Goal: Task Accomplishment & Management: Use online tool/utility

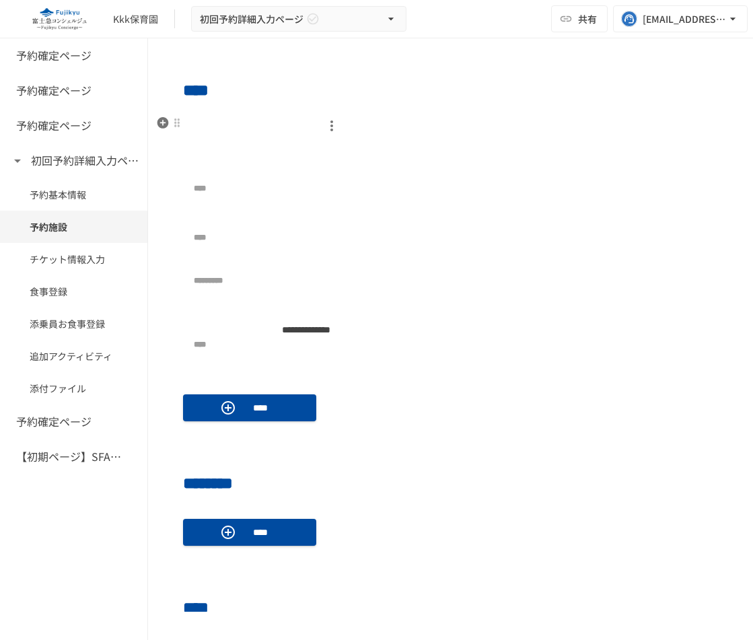
scroll to position [469, 0]
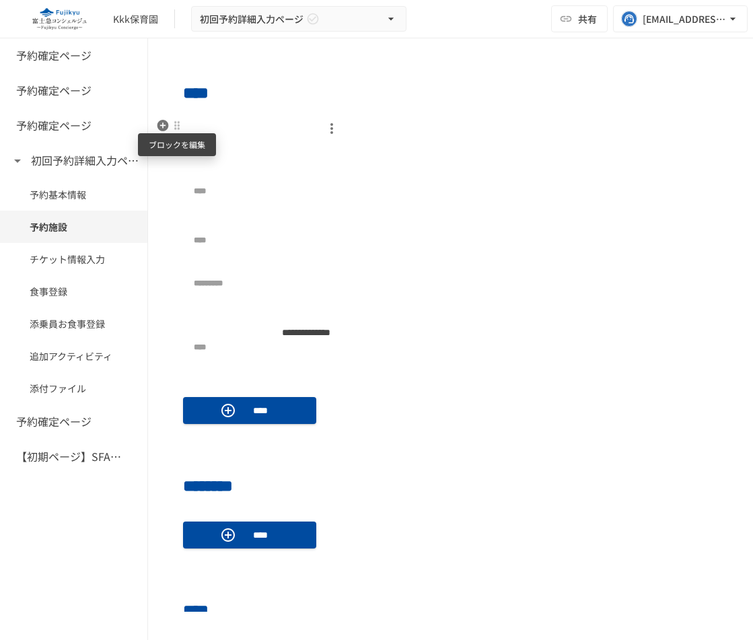
click at [177, 129] on div at bounding box center [177, 125] width 11 height 11
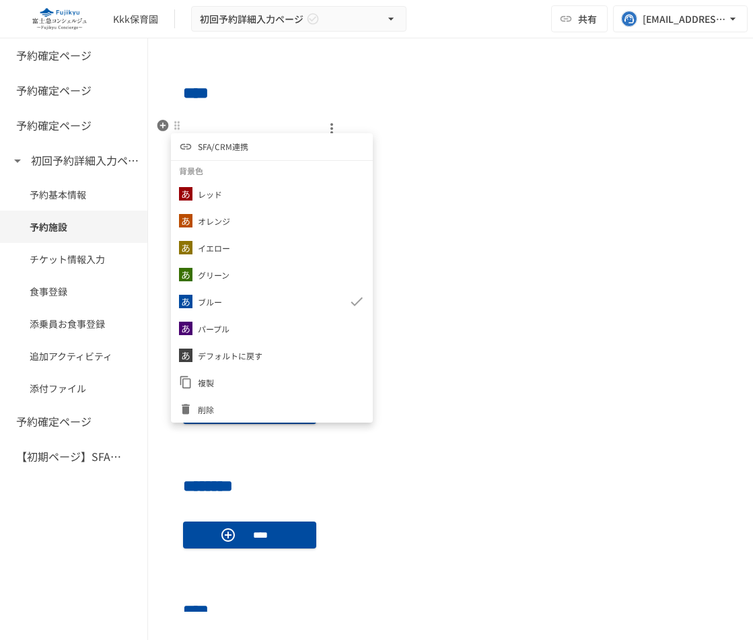
click at [284, 148] on li "SFA/CRM連携" at bounding box center [272, 146] width 202 height 27
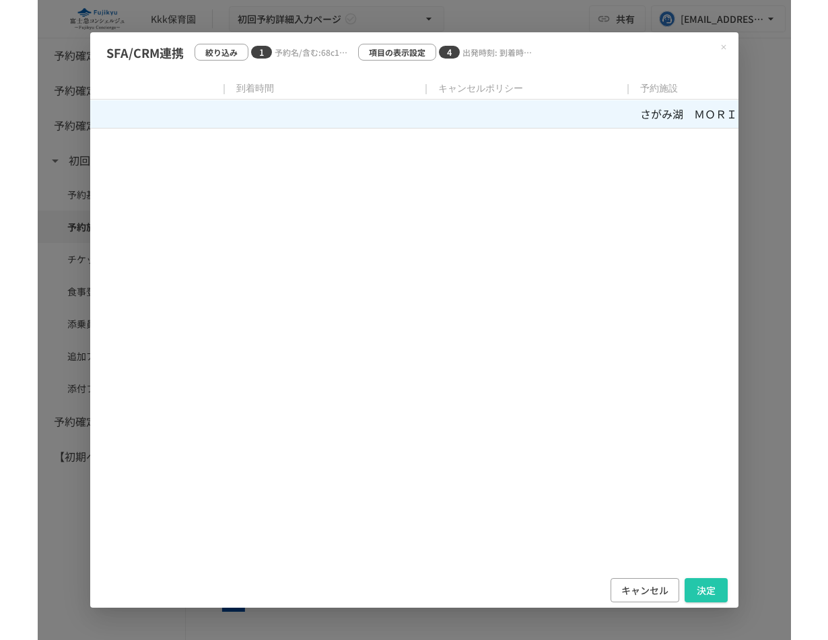
scroll to position [0, 160]
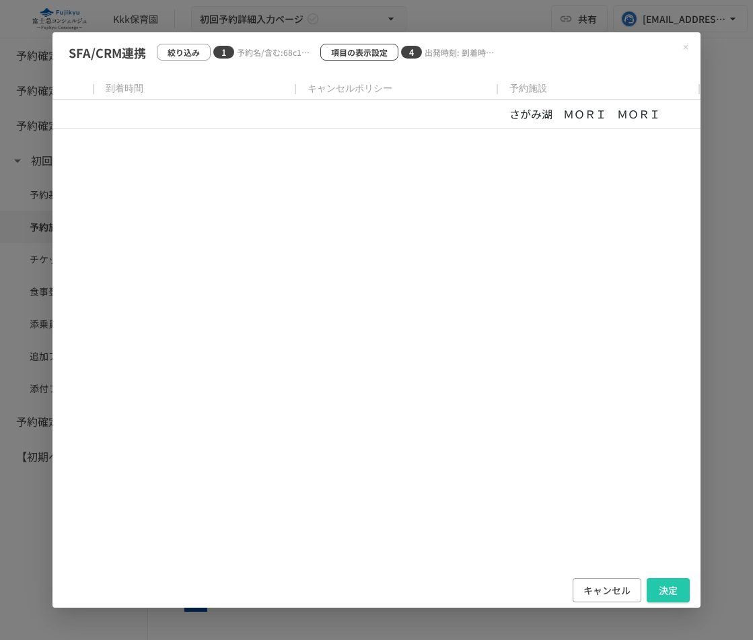
click at [364, 50] on p "項目の表示設定" at bounding box center [359, 52] width 57 height 13
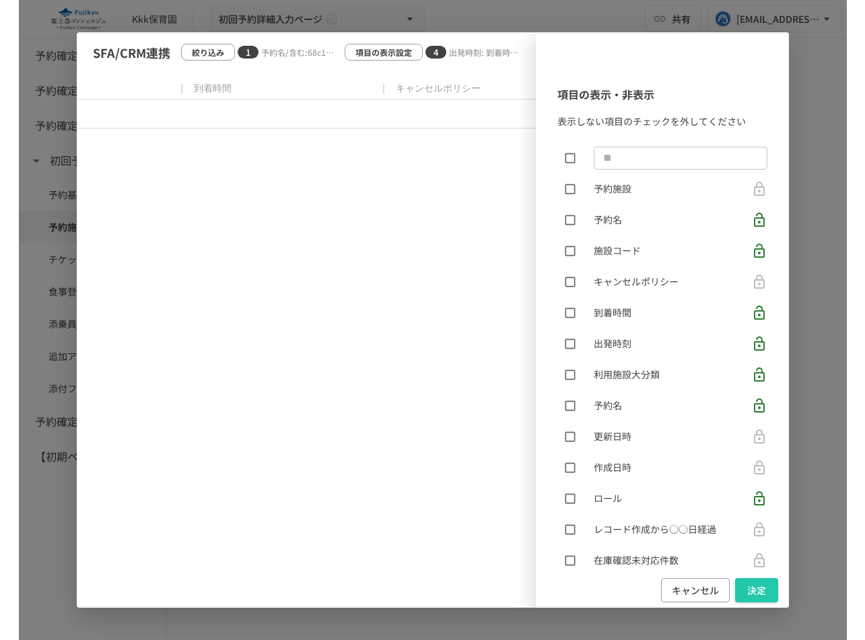
scroll to position [0, 0]
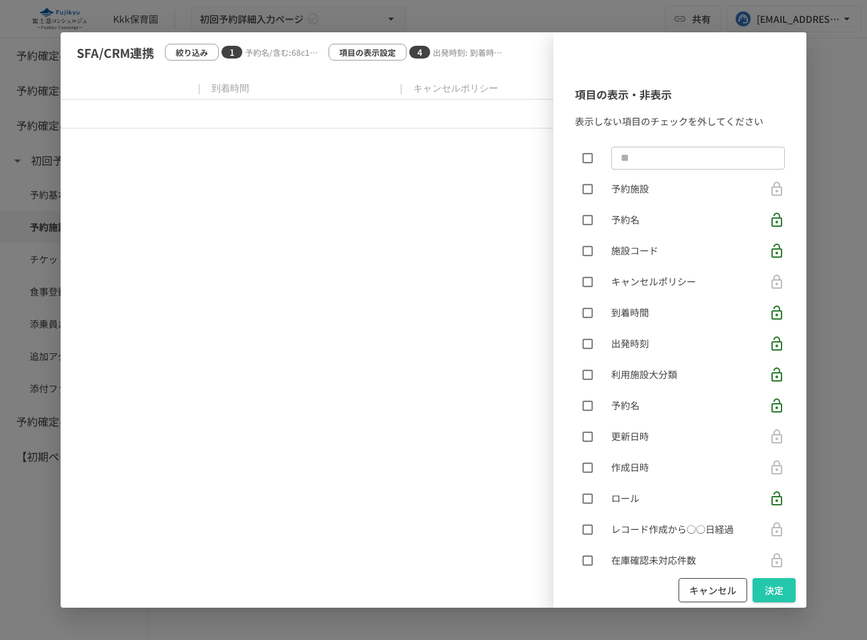
click at [711, 589] on button "キャンセル" at bounding box center [713, 590] width 69 height 25
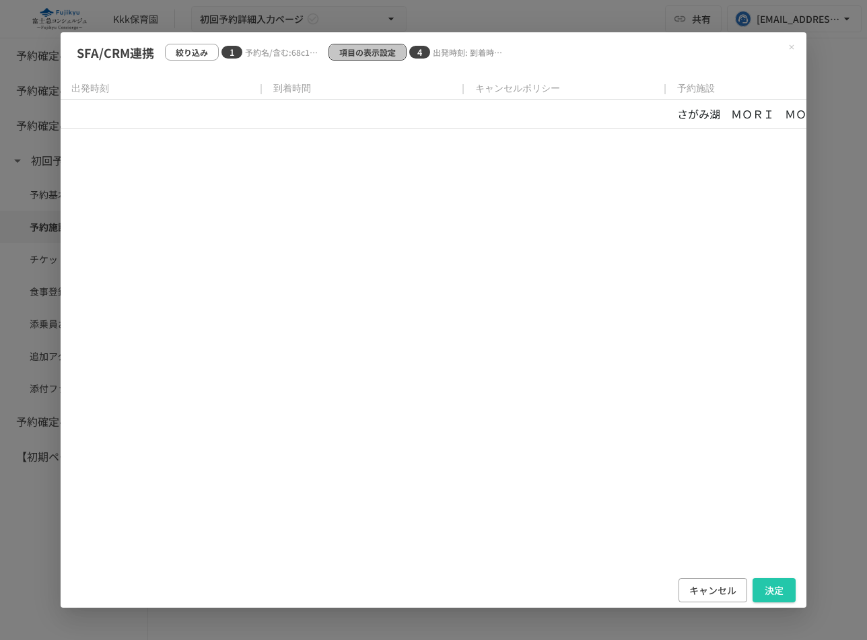
click at [376, 55] on p "項目の表示設定" at bounding box center [367, 52] width 57 height 13
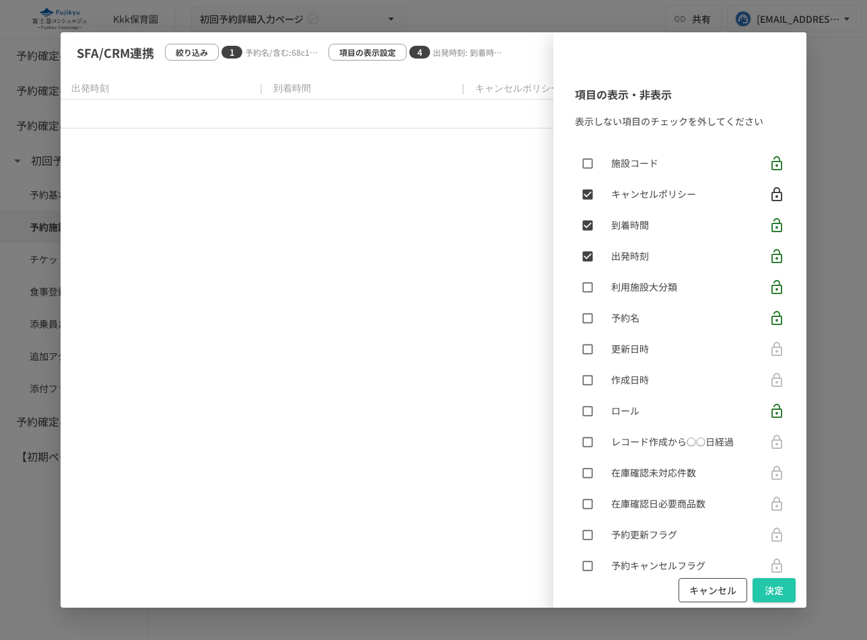
click at [716, 584] on button "キャンセル" at bounding box center [713, 590] width 69 height 25
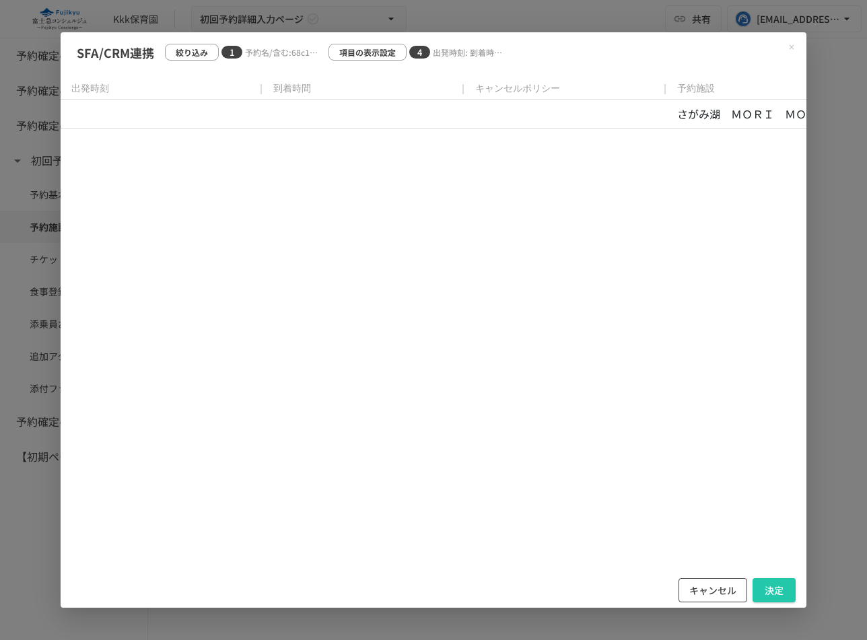
click at [700, 591] on button "キャンセル" at bounding box center [713, 590] width 69 height 25
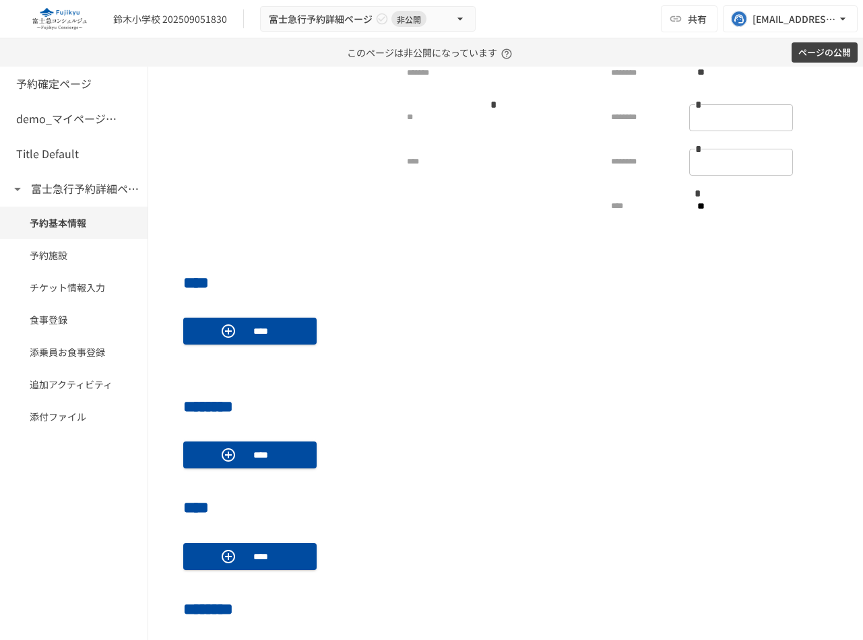
scroll to position [347, 0]
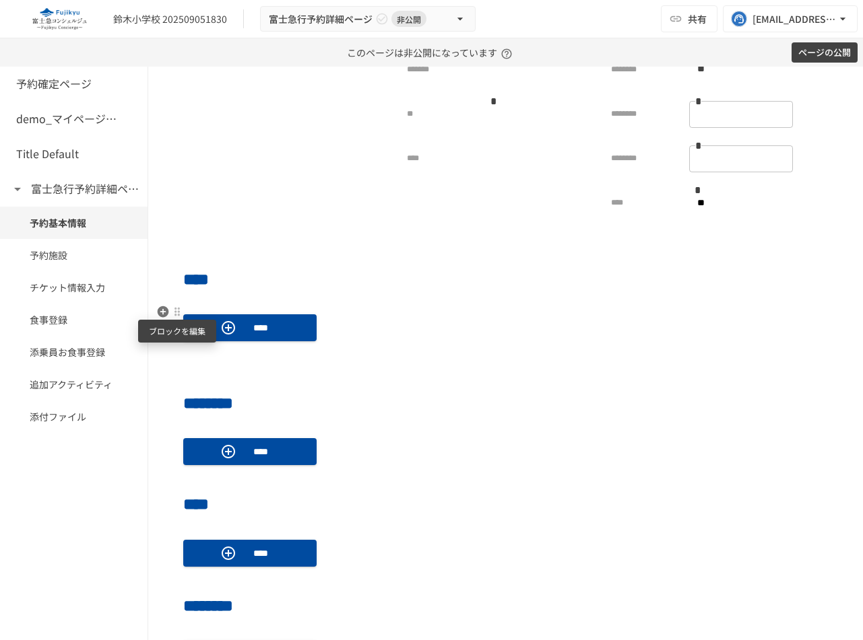
click at [180, 310] on div at bounding box center [177, 311] width 11 height 11
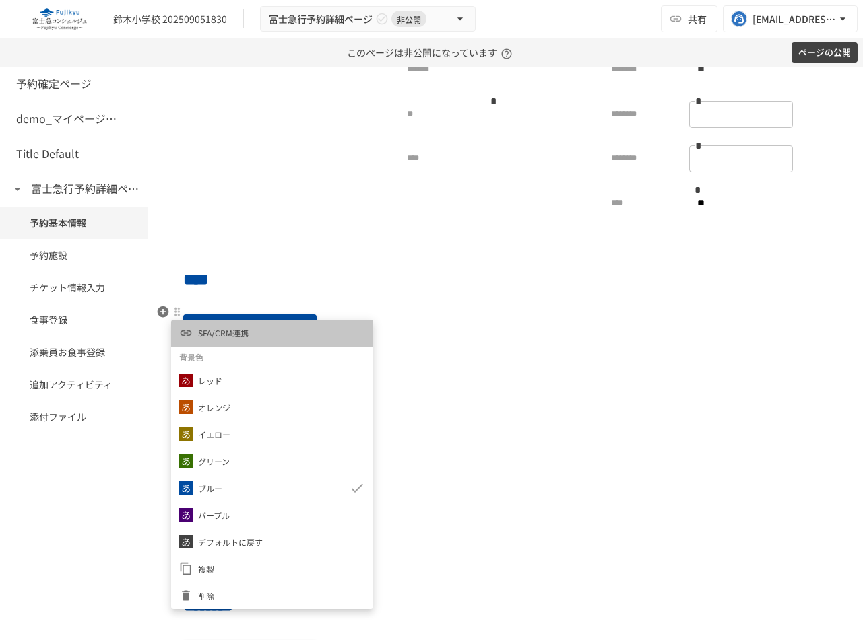
click at [233, 329] on span "SFA/CRM連携" at bounding box center [223, 333] width 51 height 13
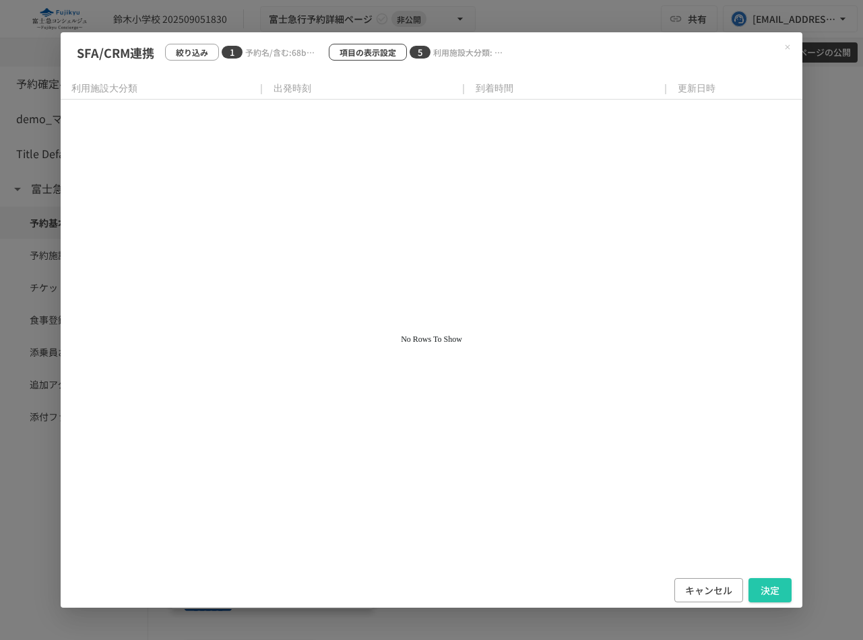
click at [391, 53] on p "項目の表示設定" at bounding box center [367, 52] width 57 height 13
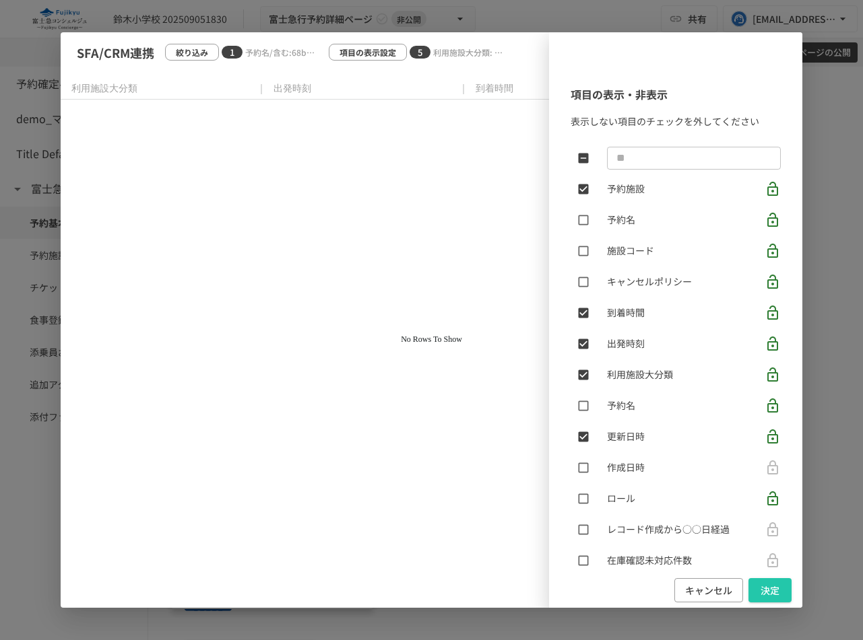
click at [189, 48] on div "項目の表示・非表示 表示しない項目のチェックを外してください ​ 予約施設 予約名 施設コード キャンセルポリシー 到着時間 出発時刻 利用施設大分類 予約名…" at bounding box center [432, 320] width 742 height 576
click at [297, 151] on div "項目の表示・非表示 表示しない項目のチェックを外してください ​ 予約施設 予約名 施設コード キャンセルポリシー 到着時間 出発時刻 利用施設大分類 予約名…" at bounding box center [432, 320] width 742 height 576
click at [772, 590] on button "決定" at bounding box center [769, 590] width 43 height 25
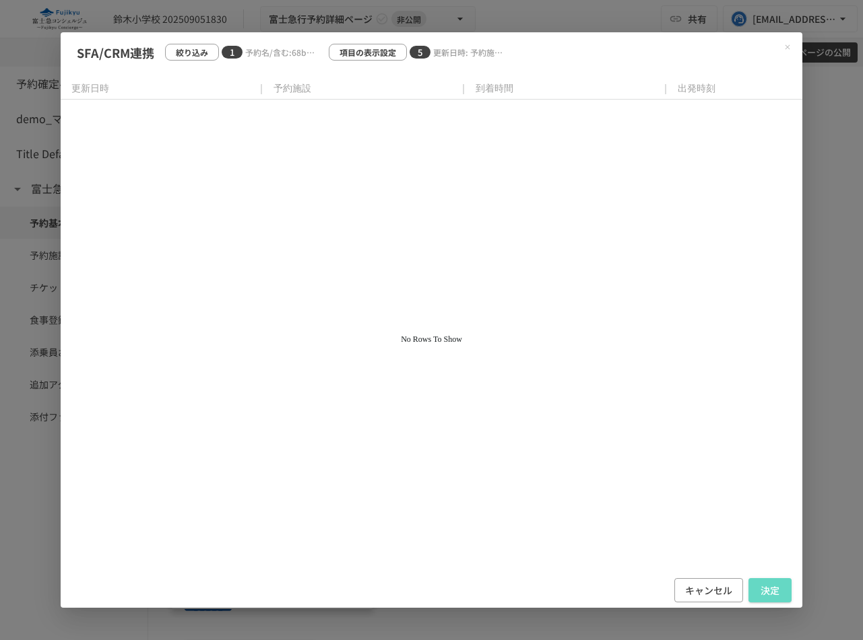
click at [772, 590] on button "決定" at bounding box center [769, 590] width 43 height 25
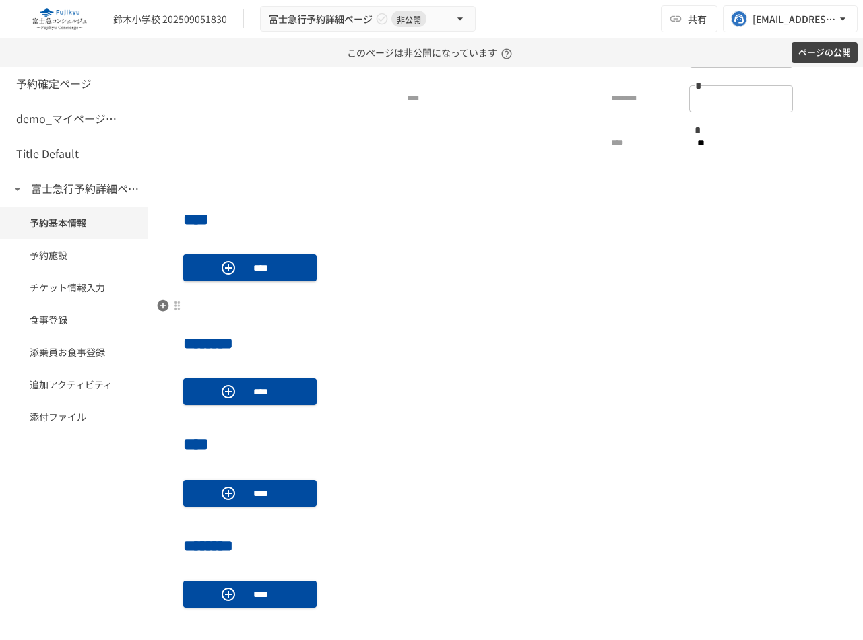
scroll to position [386, 0]
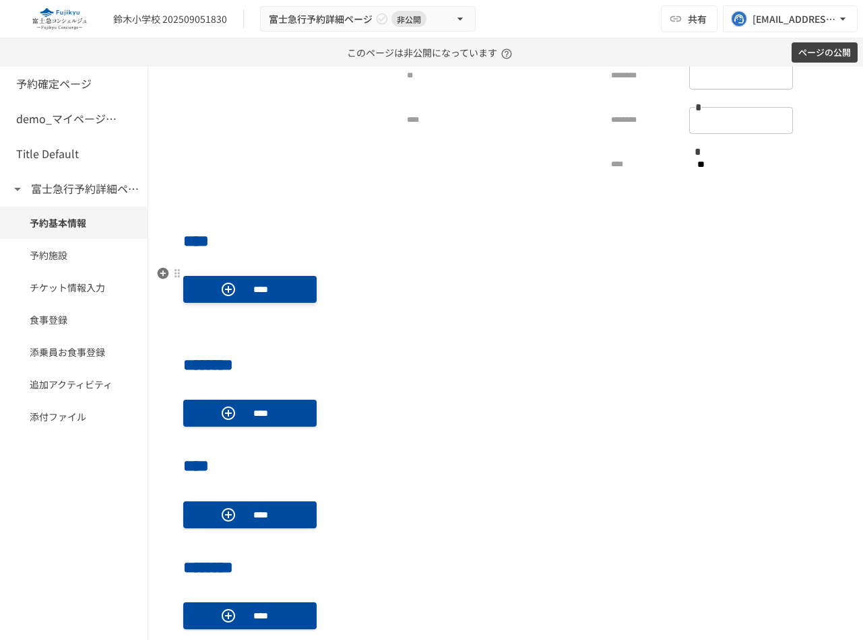
click at [202, 292] on button "****" at bounding box center [249, 289] width 133 height 27
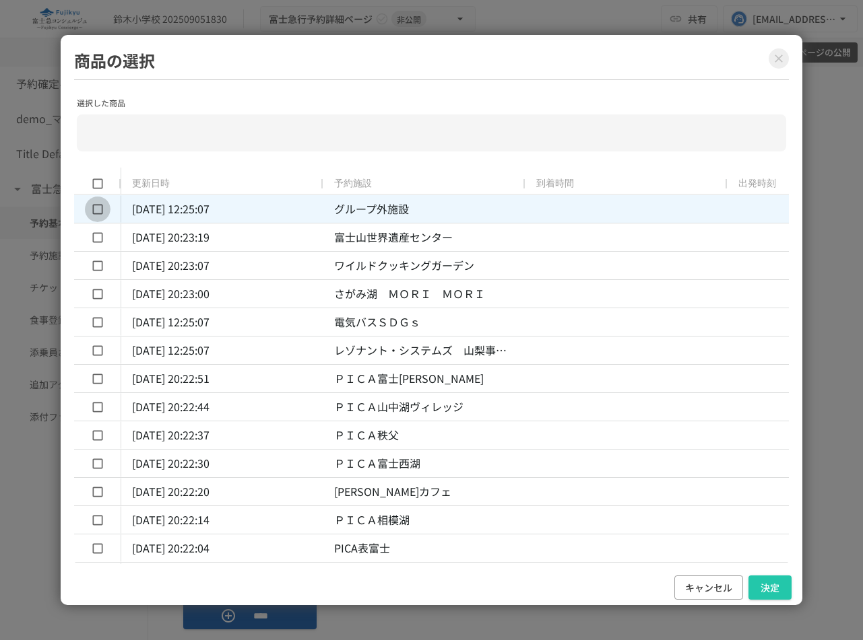
type input "**********"
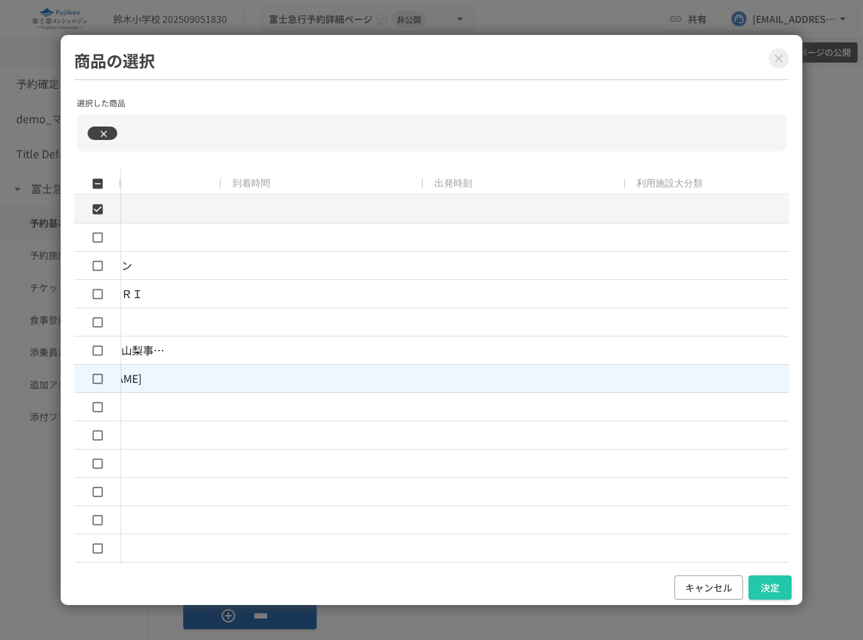
scroll to position [0, 0]
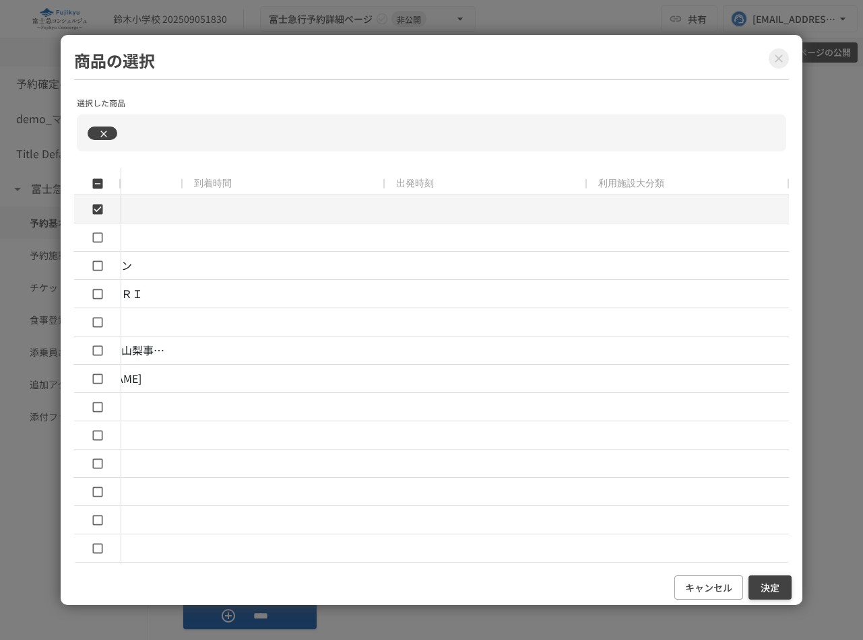
click at [773, 580] on button "決定" at bounding box center [769, 588] width 43 height 25
click at [772, 586] on button "決定" at bounding box center [769, 588] width 43 height 25
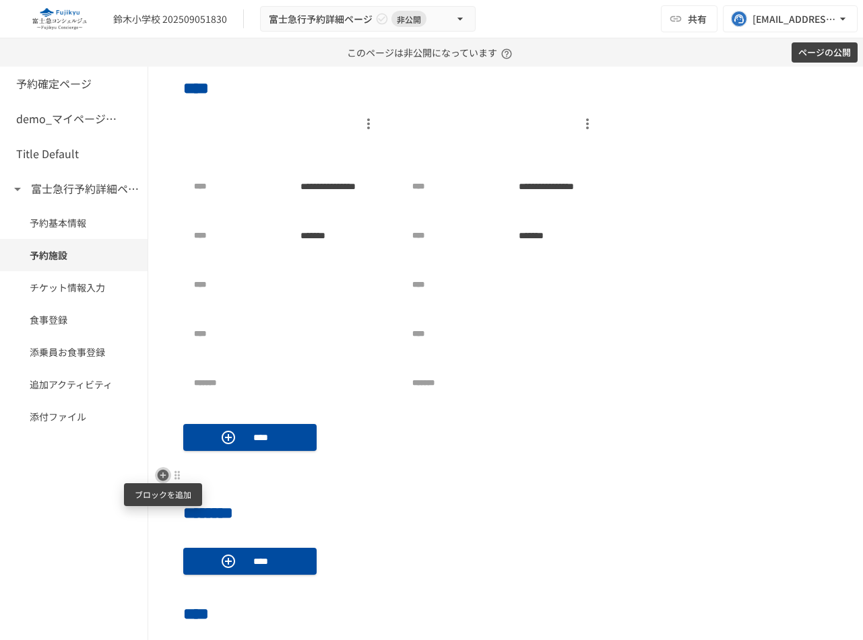
click at [160, 472] on icon "button" at bounding box center [163, 475] width 11 height 11
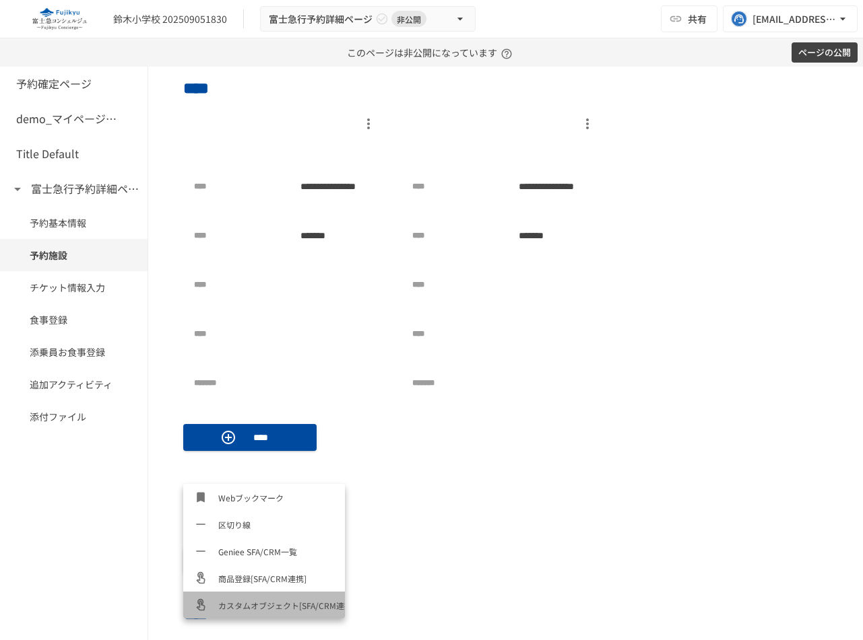
click at [257, 604] on span "カスタムオブジェクト[SFA/CRM連携]" at bounding box center [276, 605] width 116 height 13
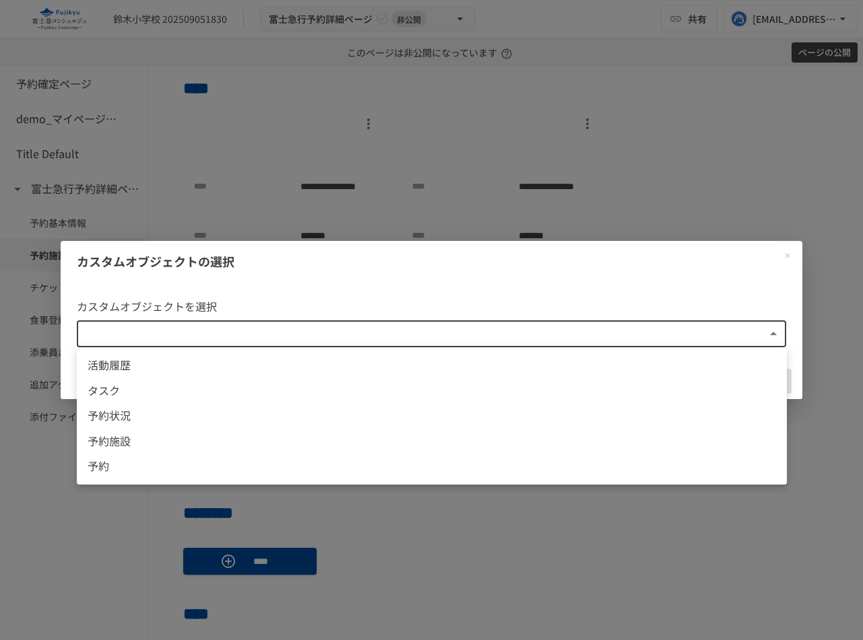
click at [264, 327] on body "**********" at bounding box center [431, 320] width 863 height 640
click at [226, 436] on span "予約施設" at bounding box center [432, 442] width 688 height 18
type input "**********"
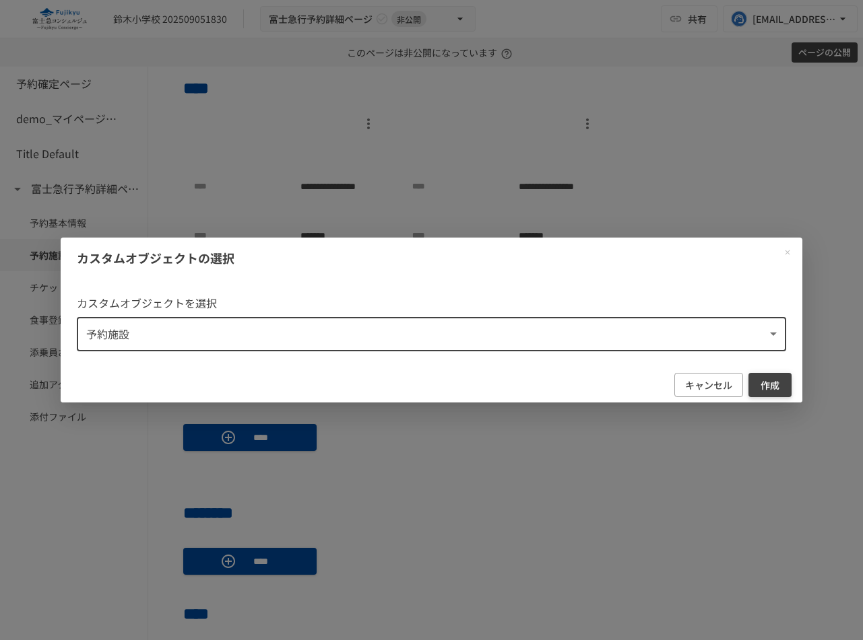
click at [768, 384] on button "作成" at bounding box center [769, 385] width 43 height 25
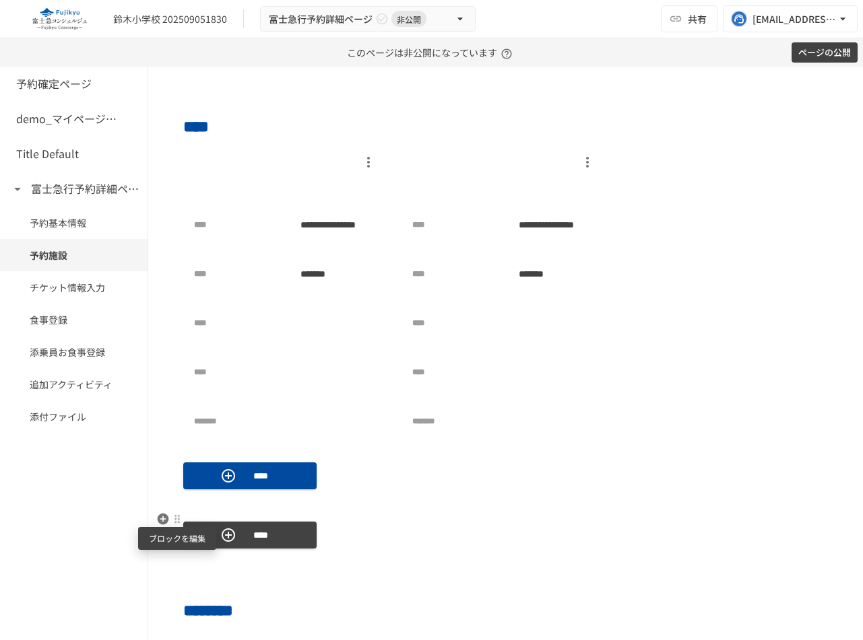
click at [175, 519] on div at bounding box center [177, 519] width 11 height 11
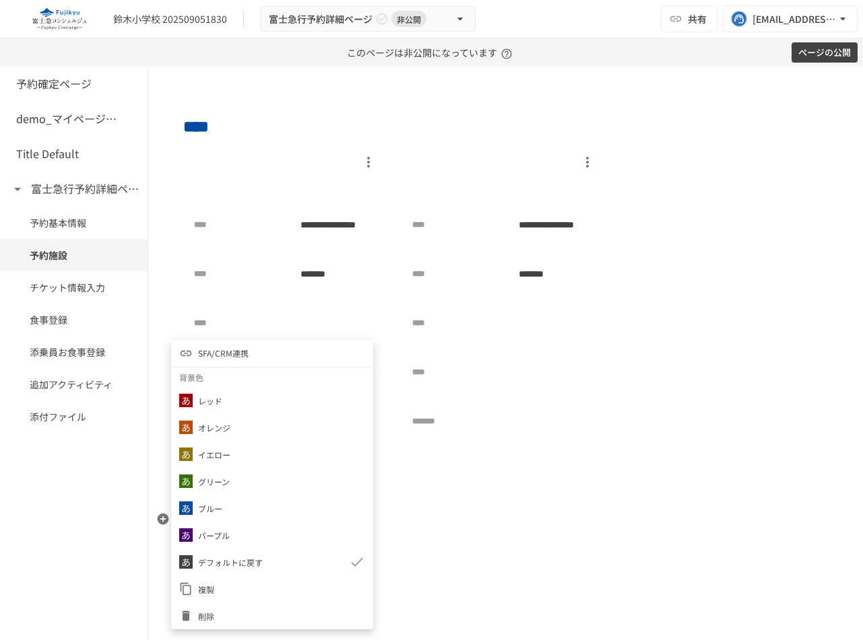
click at [193, 614] on div at bounding box center [188, 615] width 19 height 13
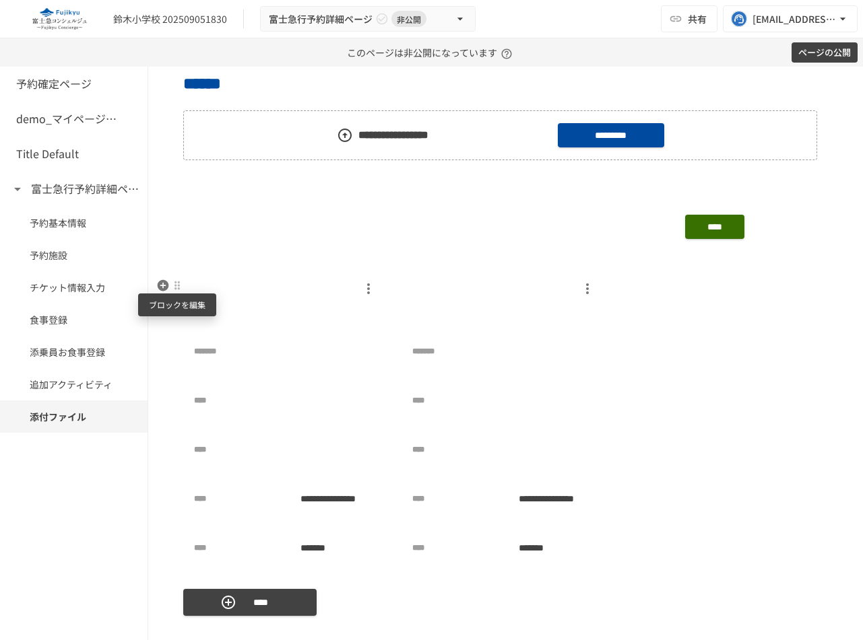
click at [178, 286] on div at bounding box center [177, 285] width 11 height 11
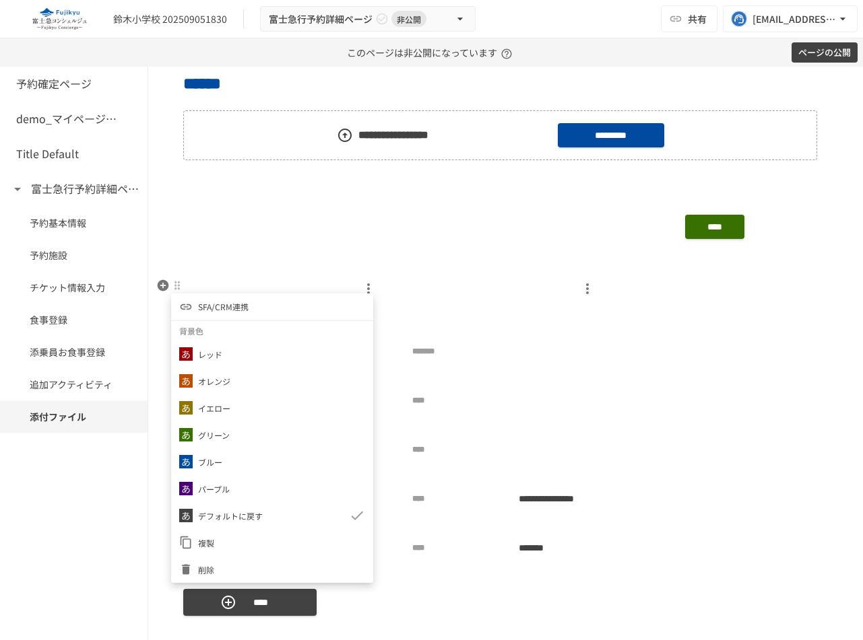
click at [219, 562] on li "削除" at bounding box center [272, 569] width 202 height 27
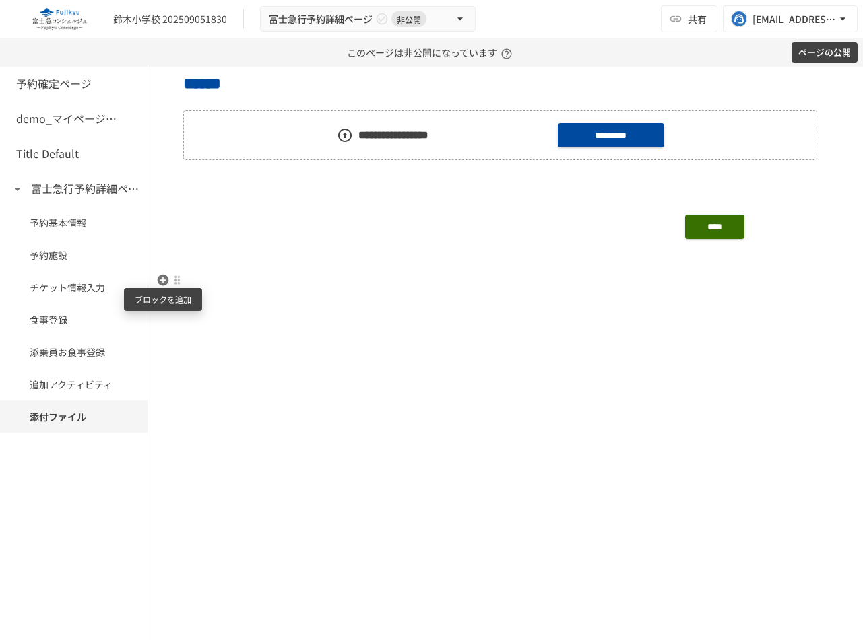
click at [162, 275] on icon "button" at bounding box center [163, 280] width 11 height 11
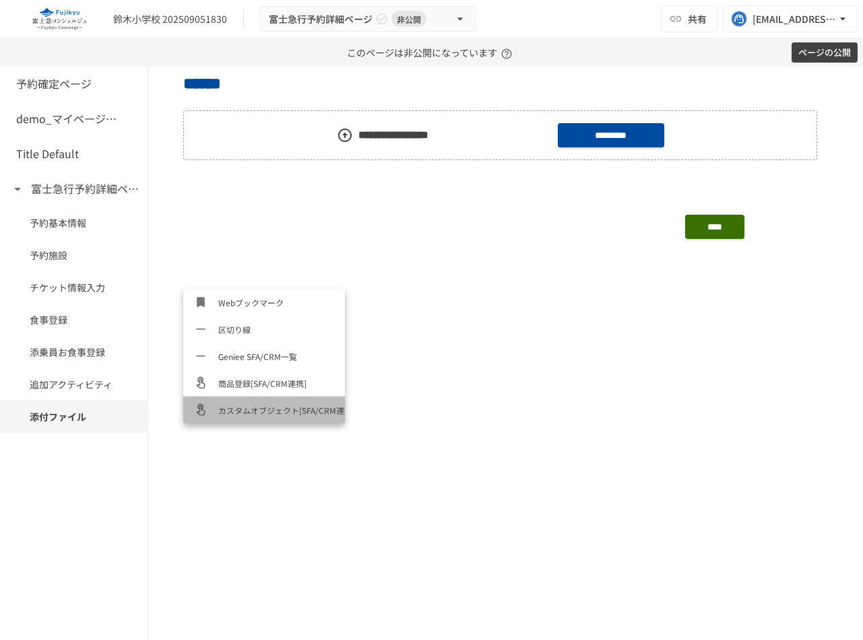
click at [261, 405] on span "カスタムオブジェクト[SFA/CRM連携]" at bounding box center [276, 410] width 116 height 13
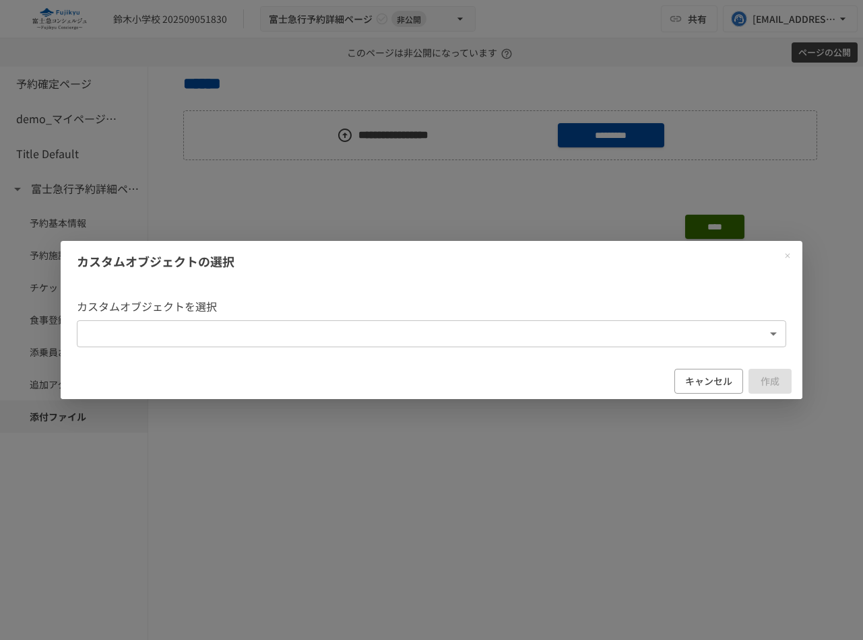
click at [253, 360] on div "カスタムオブジェクトを選択 ​ ​" at bounding box center [432, 323] width 742 height 82
click at [268, 331] on body "**********" at bounding box center [431, 320] width 863 height 640
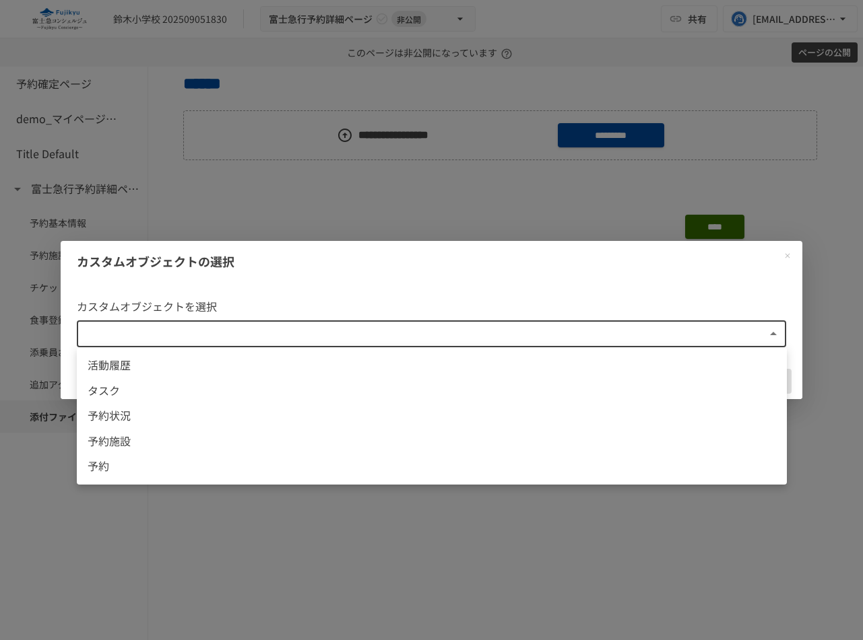
click at [178, 444] on span "予約施設" at bounding box center [432, 442] width 688 height 18
type input "**********"
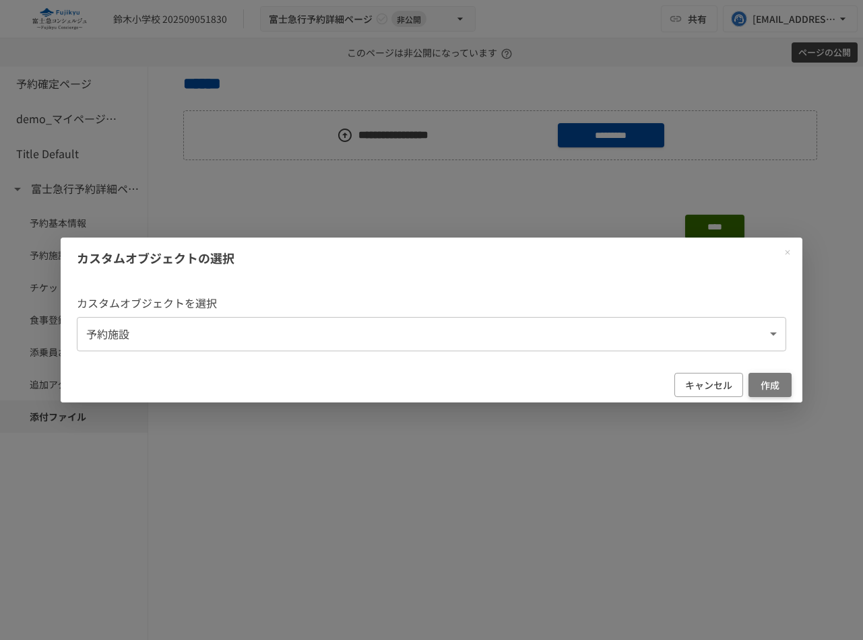
click at [772, 394] on button "作成" at bounding box center [769, 385] width 43 height 25
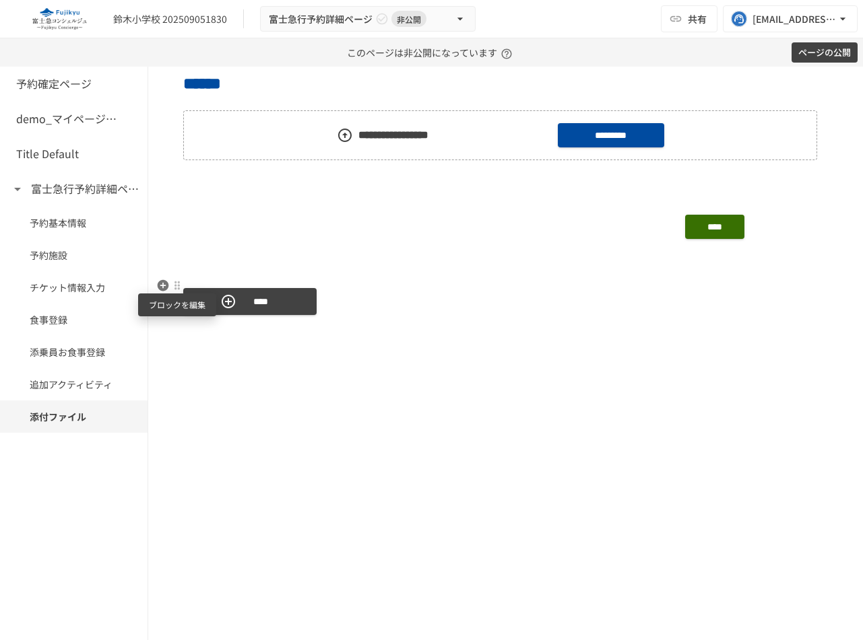
click at [175, 281] on div at bounding box center [177, 285] width 11 height 11
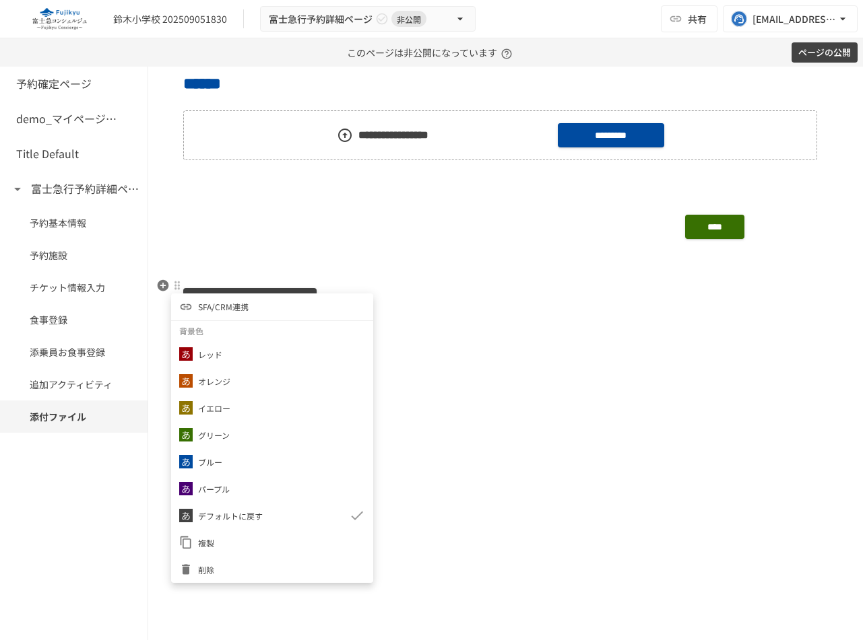
click at [220, 310] on span "SFA/CRM連携" at bounding box center [223, 306] width 51 height 13
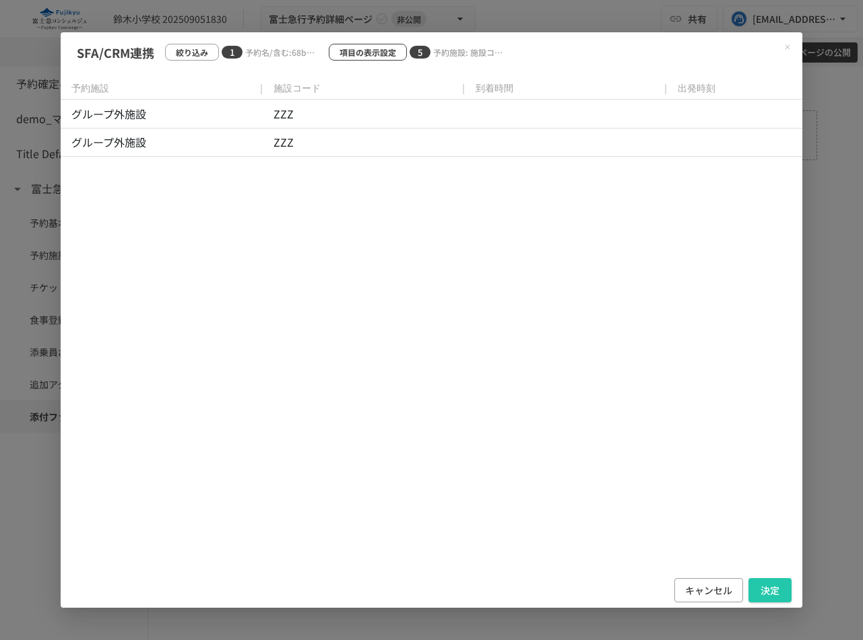
click at [346, 48] on p "項目の表示設定" at bounding box center [367, 52] width 57 height 13
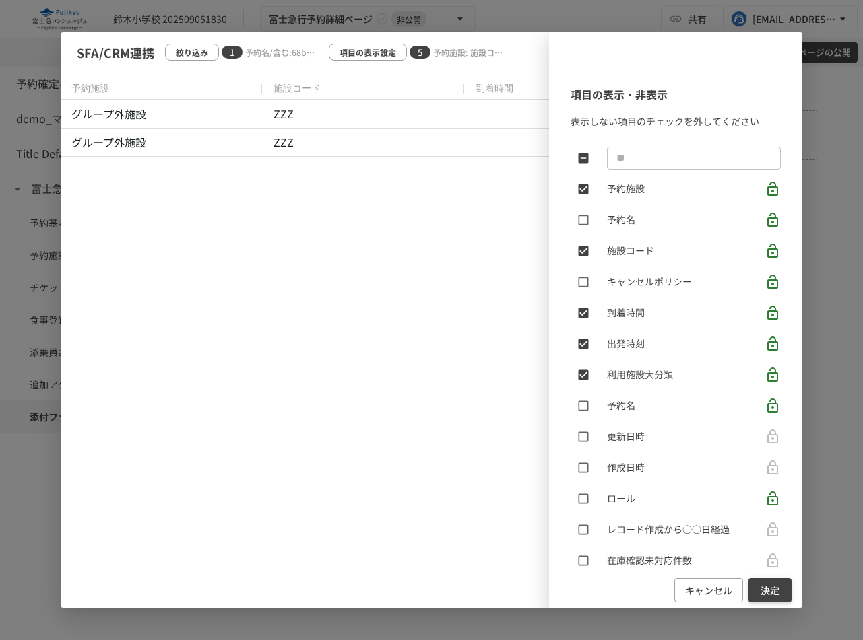
click at [778, 597] on button "決定" at bounding box center [769, 590] width 43 height 25
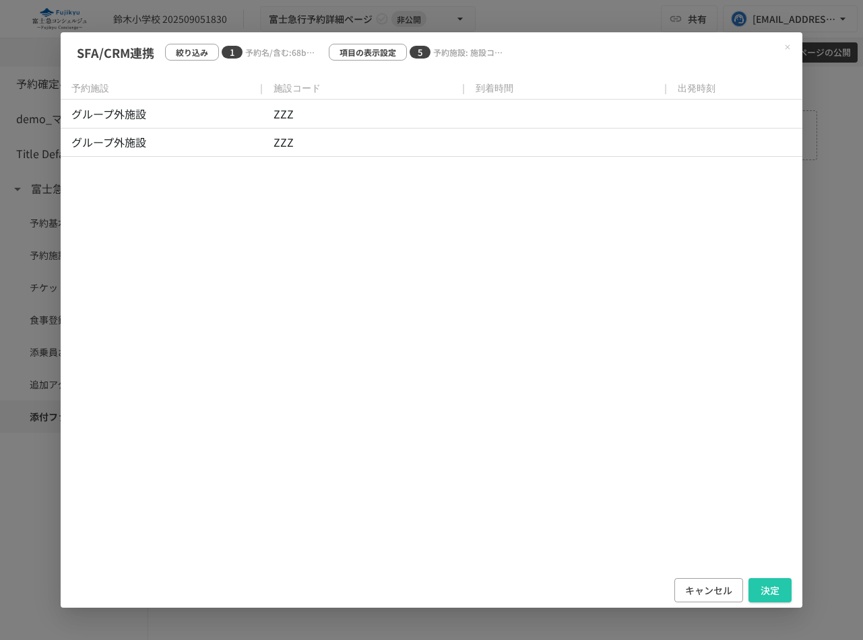
click at [778, 597] on button "決定" at bounding box center [769, 590] width 43 height 25
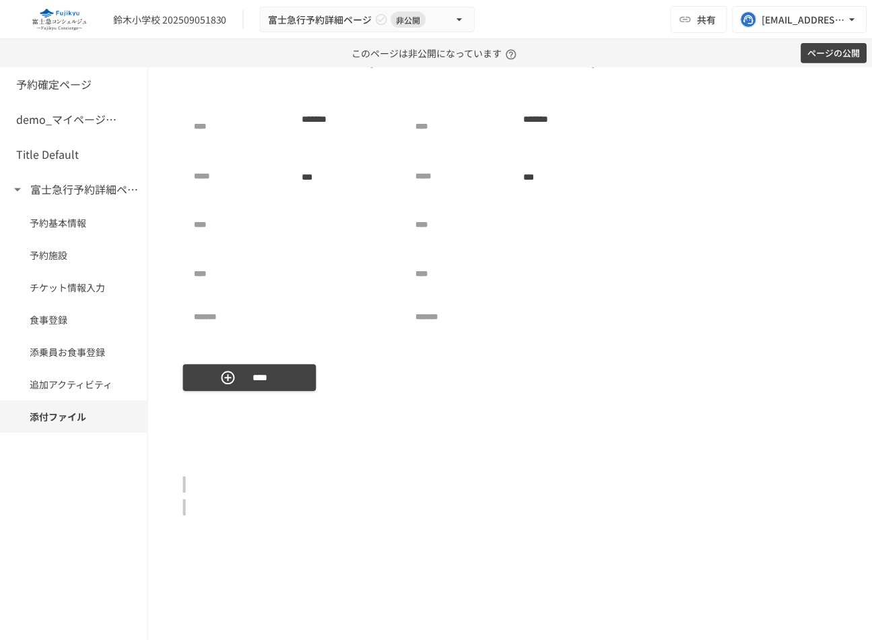
scroll to position [1700, 0]
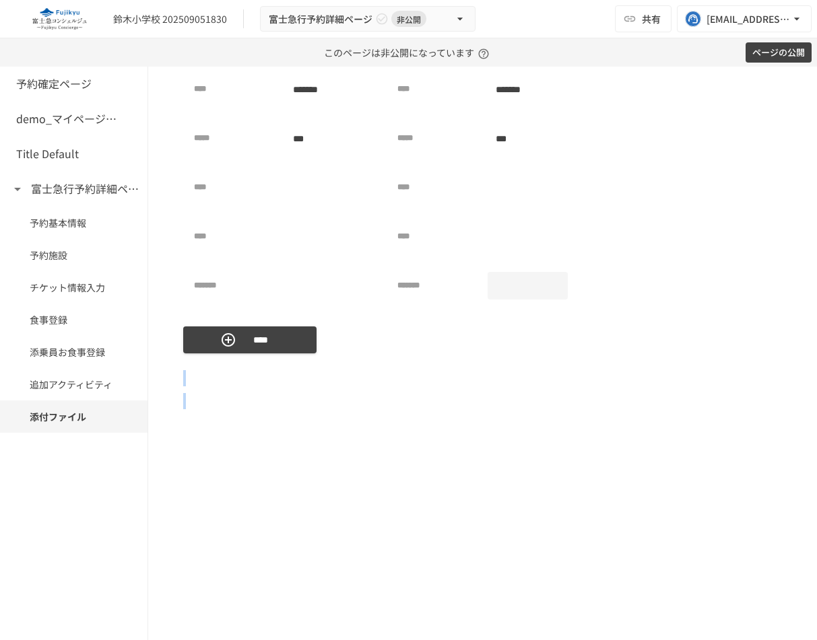
scroll to position [1640, 0]
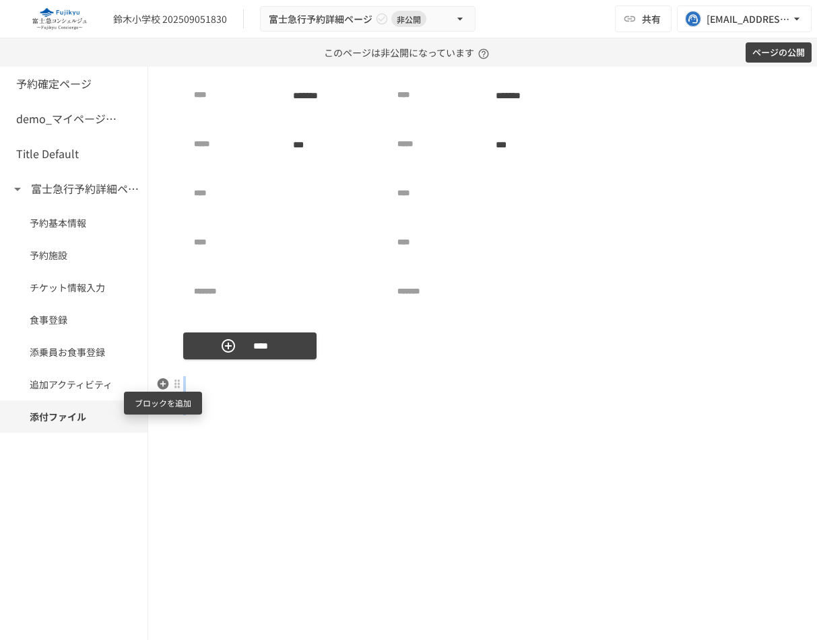
click at [164, 389] on icon "button" at bounding box center [162, 383] width 13 height 13
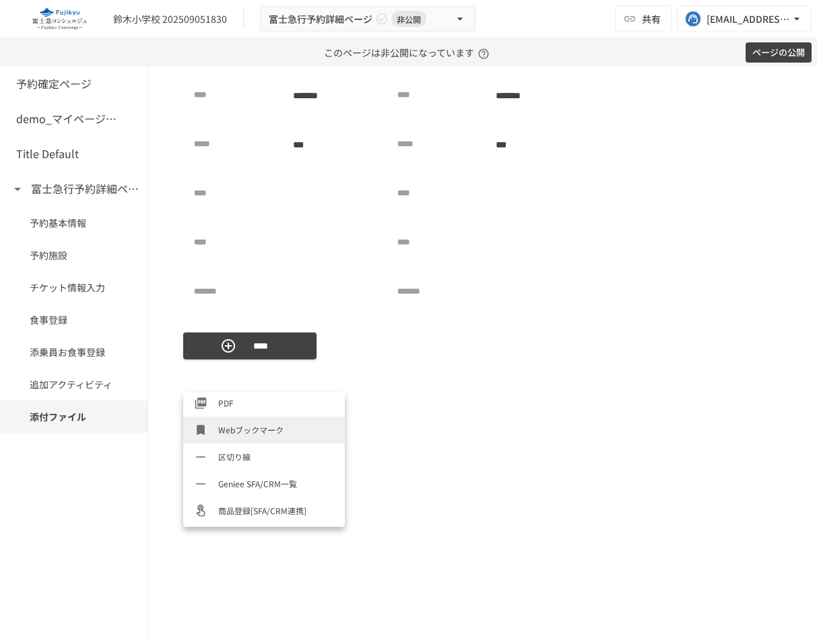
scroll to position [619, 0]
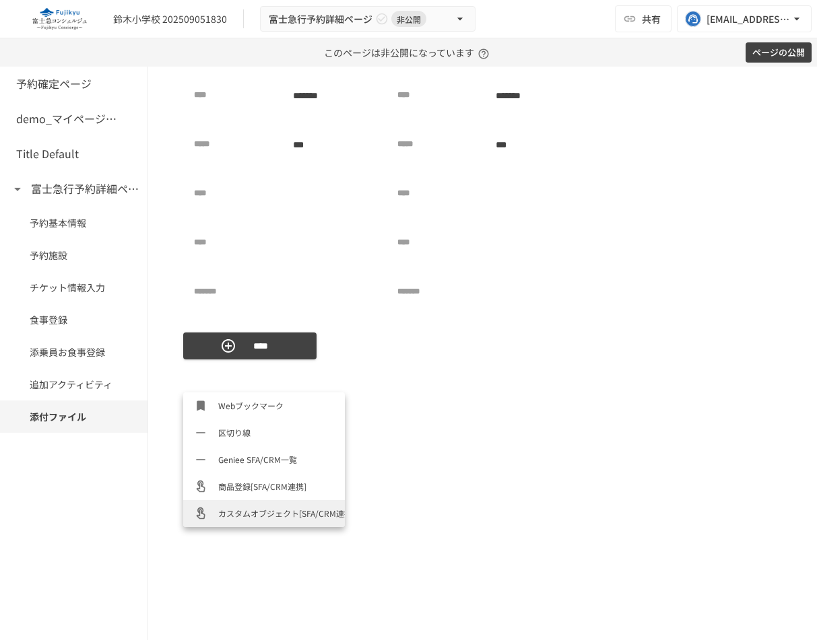
click at [264, 508] on span "カスタムオブジェクト[SFA/CRM連携]" at bounding box center [276, 513] width 116 height 13
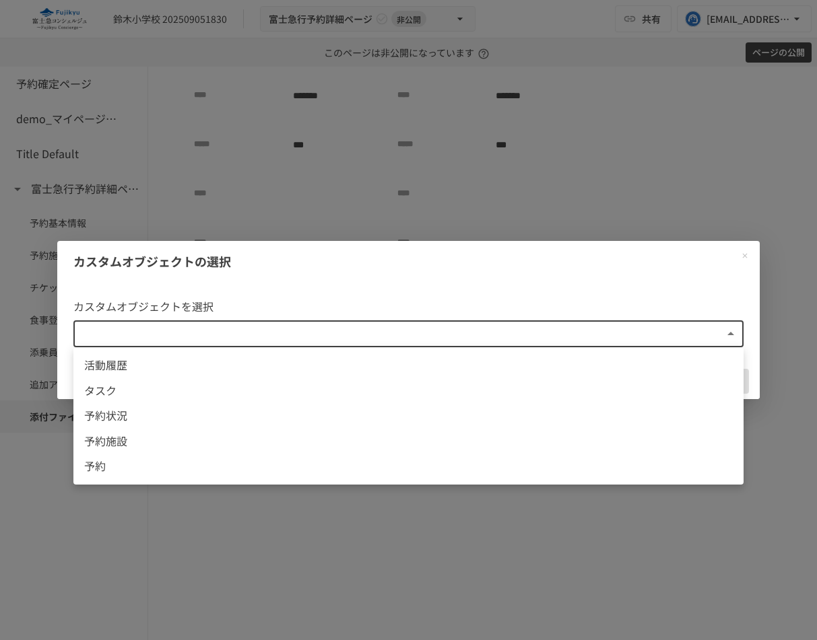
click at [308, 344] on body "**********" at bounding box center [408, 320] width 817 height 640
click at [256, 421] on span "予約状況" at bounding box center [408, 416] width 648 height 18
type input "**********"
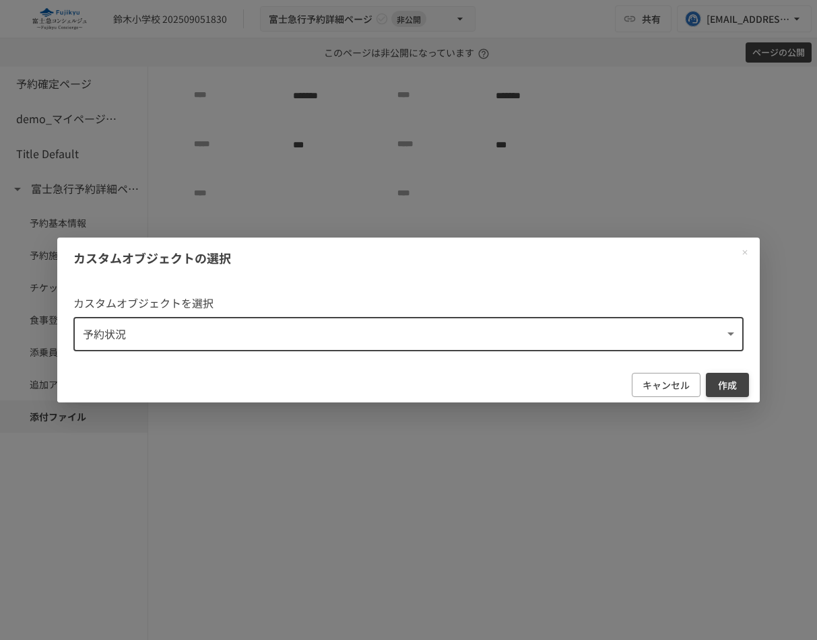
click at [711, 384] on button "作成" at bounding box center [727, 385] width 43 height 25
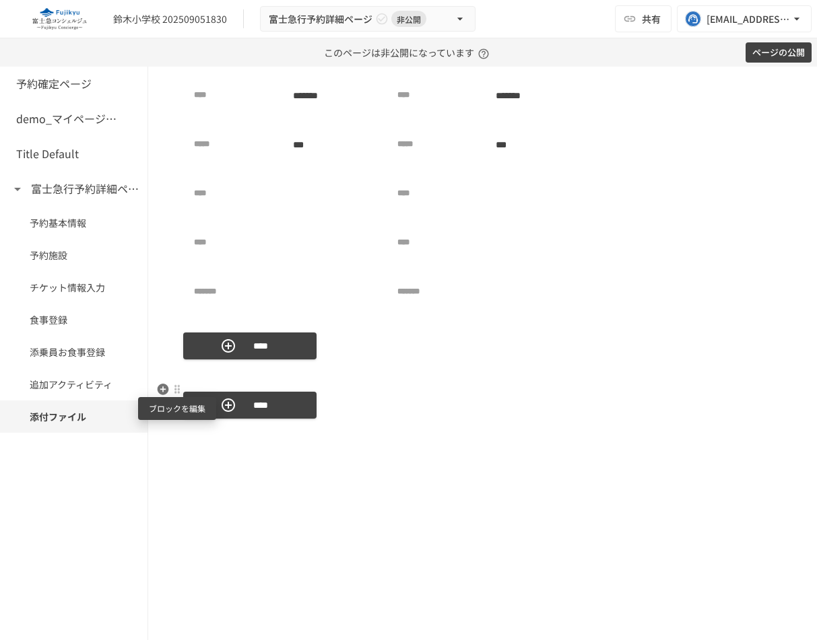
click at [176, 395] on div at bounding box center [177, 389] width 12 height 16
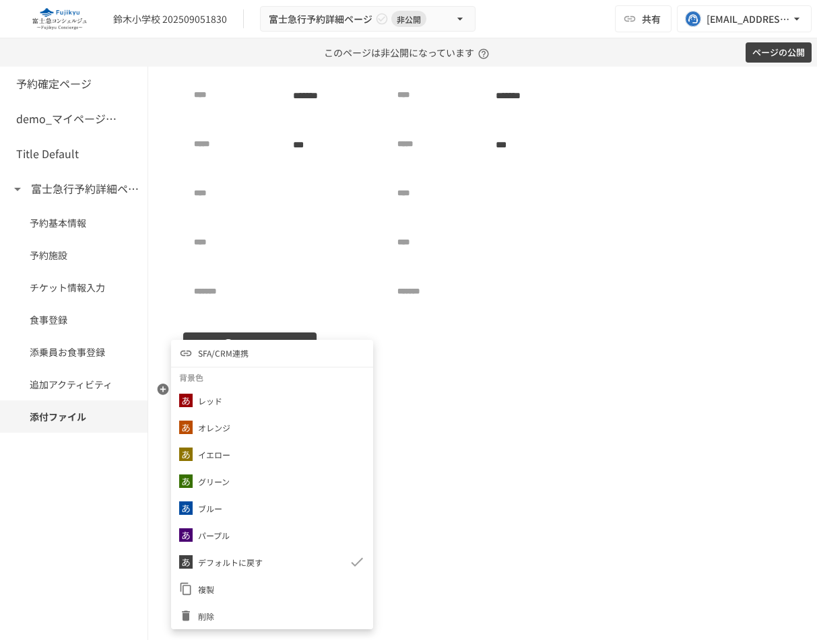
click at [281, 356] on li "SFA/CRM連携" at bounding box center [272, 353] width 202 height 27
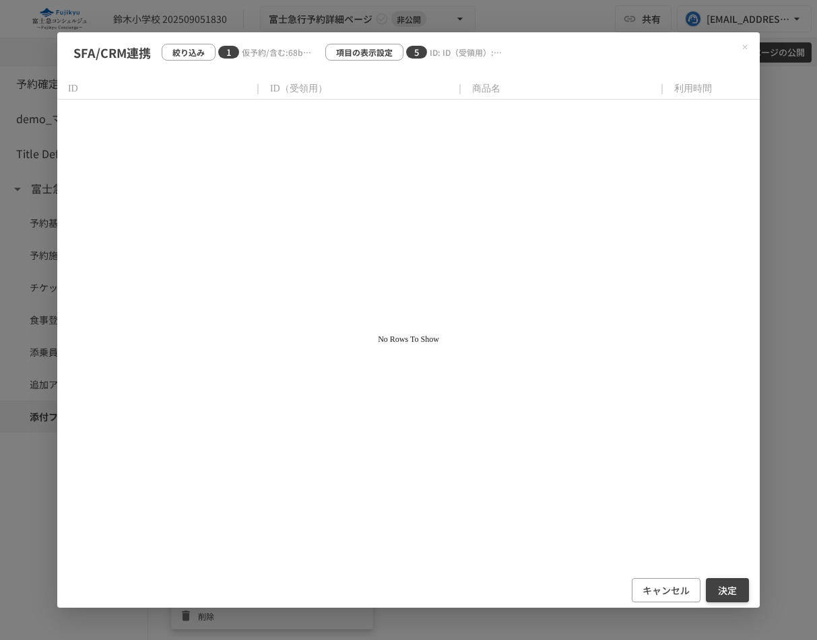
click at [735, 585] on button "決定" at bounding box center [727, 590] width 43 height 25
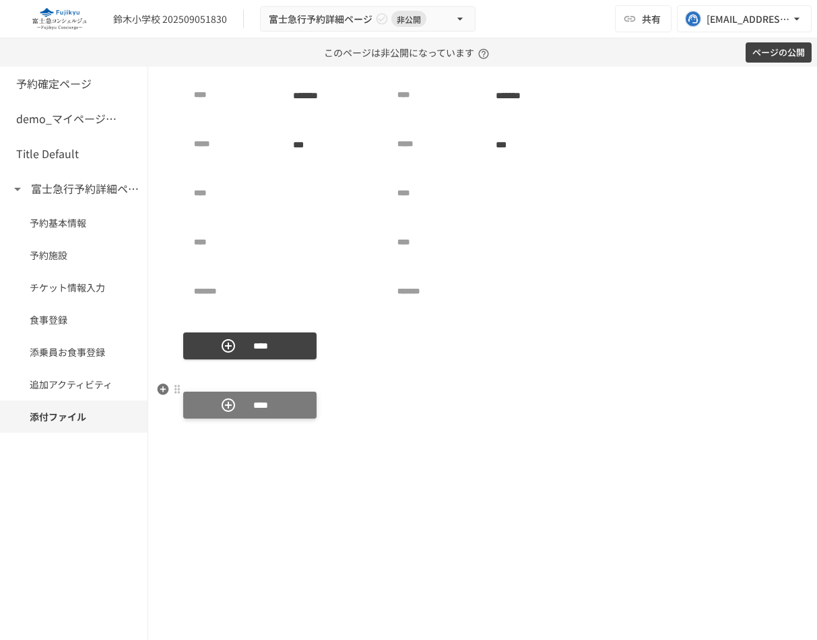
click at [281, 407] on button "****" at bounding box center [249, 405] width 133 height 27
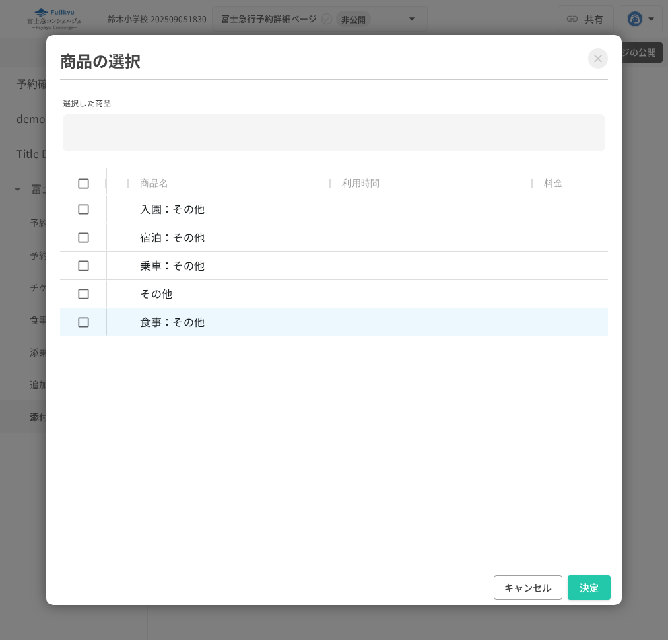
scroll to position [0, 395]
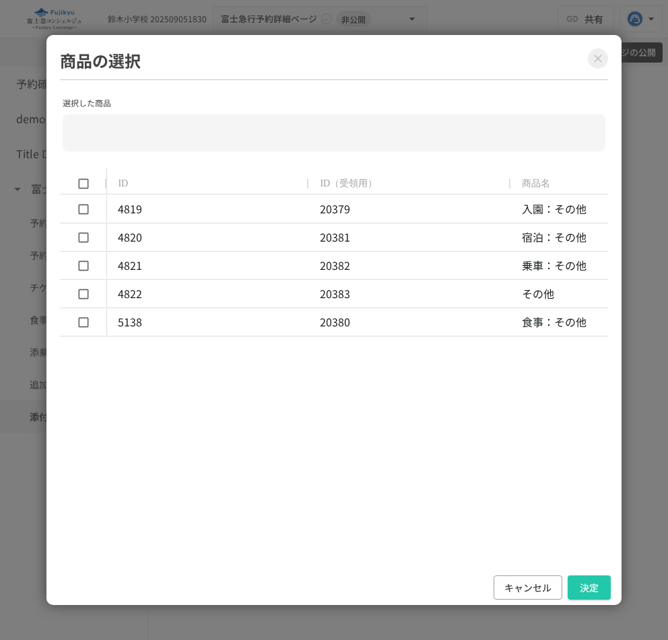
click at [601, 59] on icon "Close modal" at bounding box center [597, 58] width 13 height 13
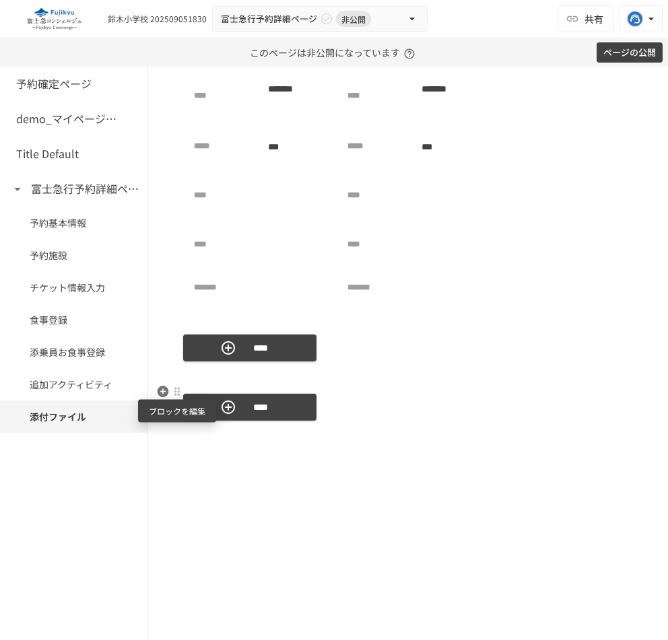
click at [180, 391] on div at bounding box center [177, 392] width 11 height 11
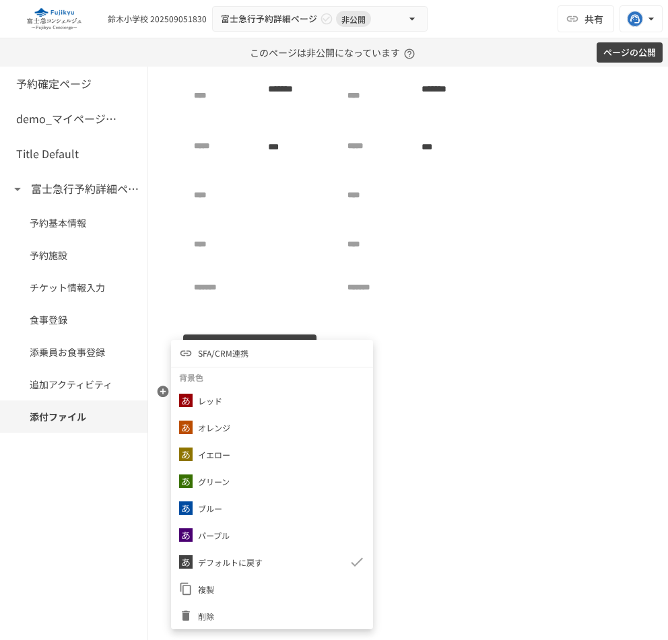
click at [253, 351] on li "SFA/CRM連携" at bounding box center [272, 353] width 202 height 27
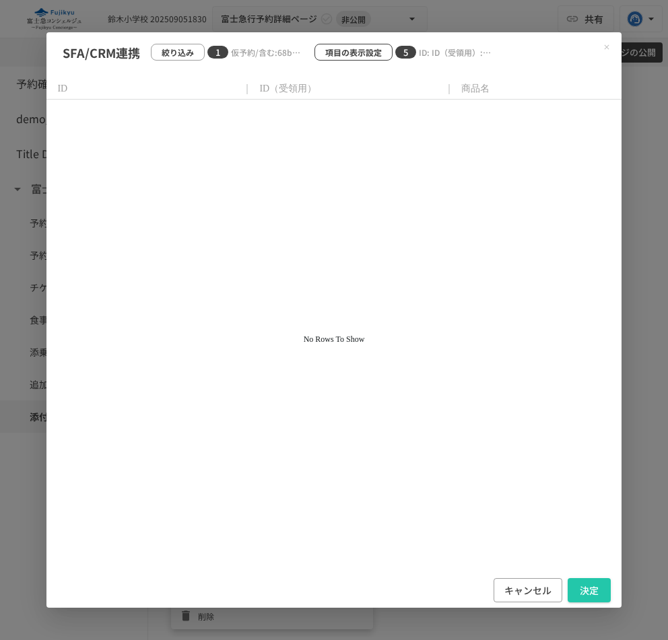
click at [360, 49] on p "項目の表示設定" at bounding box center [353, 52] width 57 height 13
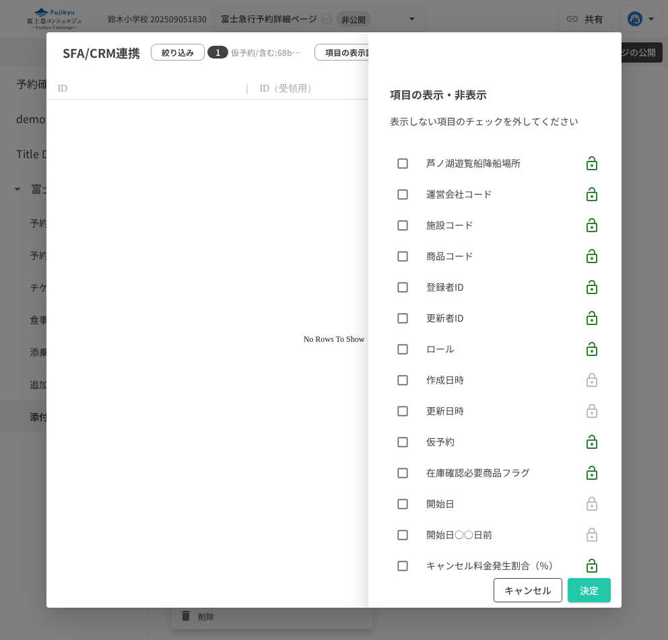
click at [533, 591] on button "キャンセル" at bounding box center [528, 590] width 69 height 25
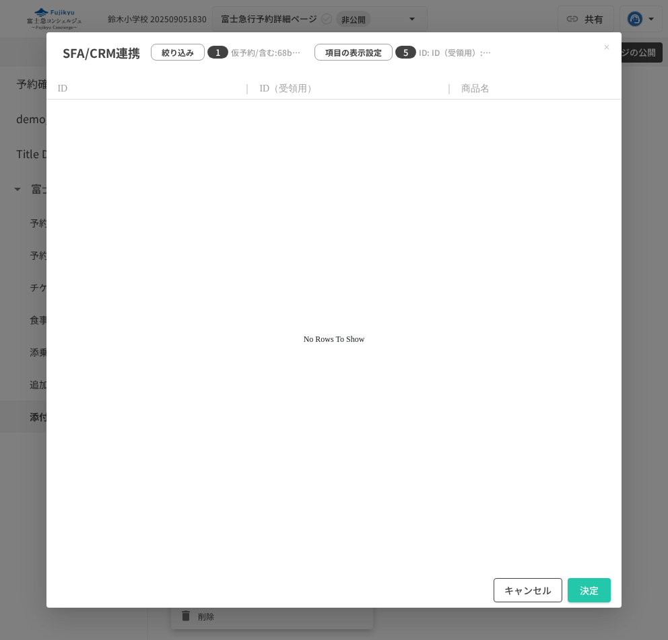
click at [527, 589] on button "キャンセル" at bounding box center [528, 590] width 69 height 25
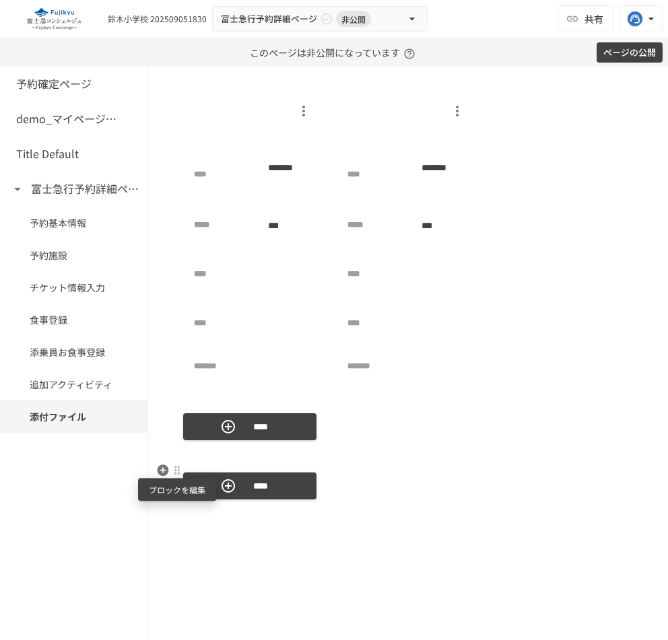
click at [173, 470] on div at bounding box center [177, 470] width 11 height 11
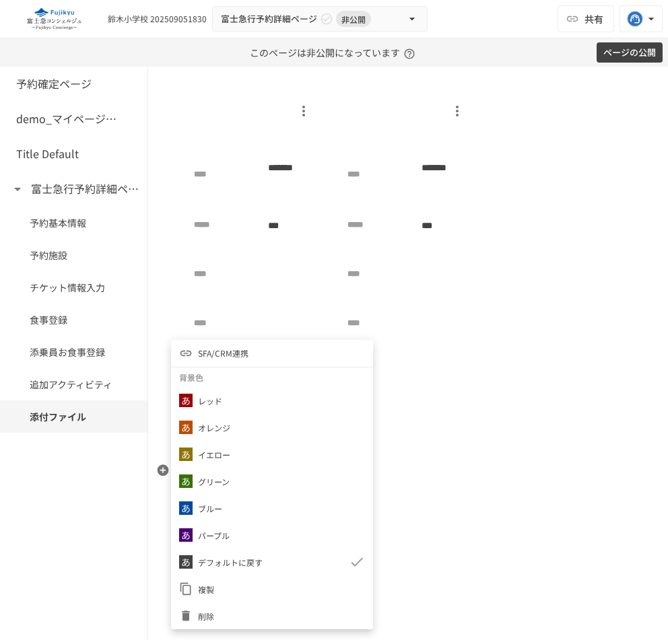
click at [256, 354] on li "SFA/CRM連携" at bounding box center [272, 353] width 202 height 27
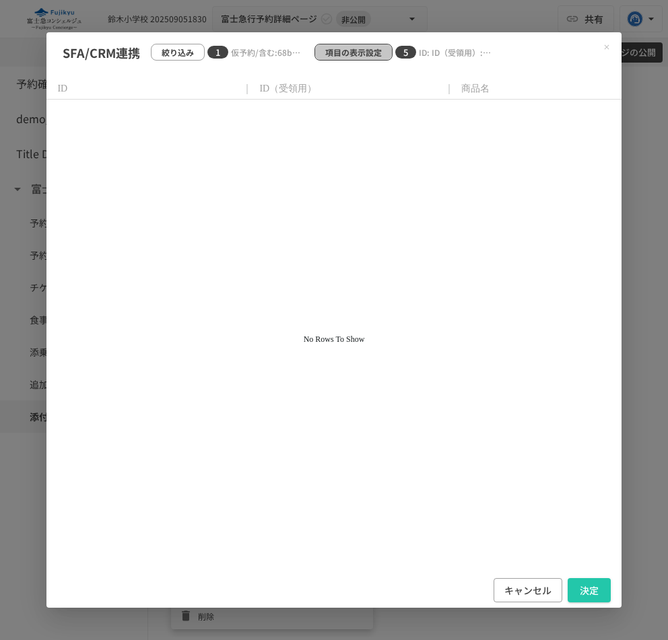
click at [358, 53] on p "項目の表示設定" at bounding box center [353, 52] width 57 height 13
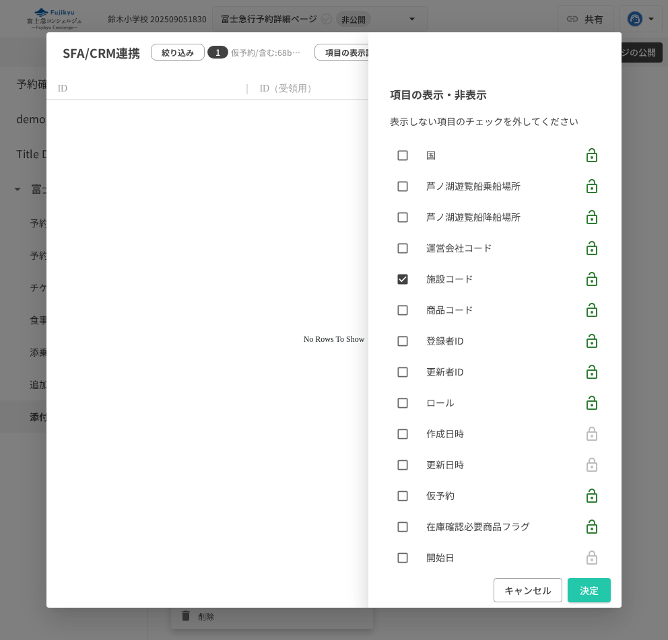
scroll to position [1276, 0]
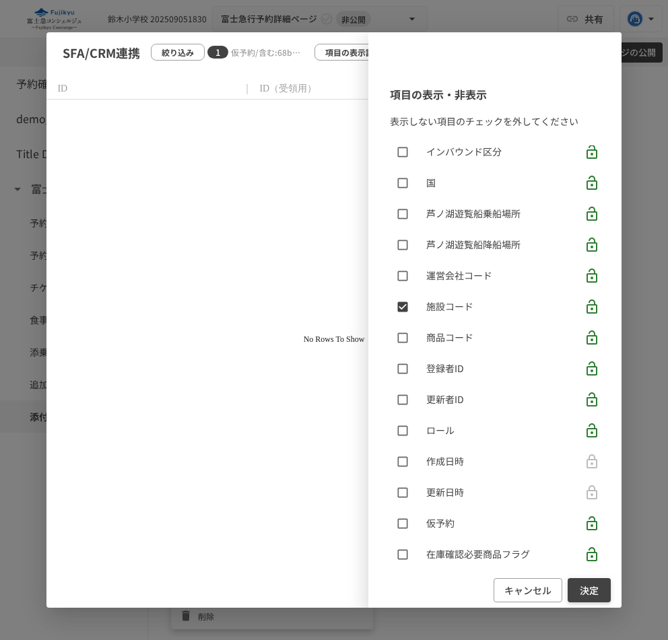
click at [586, 594] on button "決定" at bounding box center [589, 590] width 43 height 25
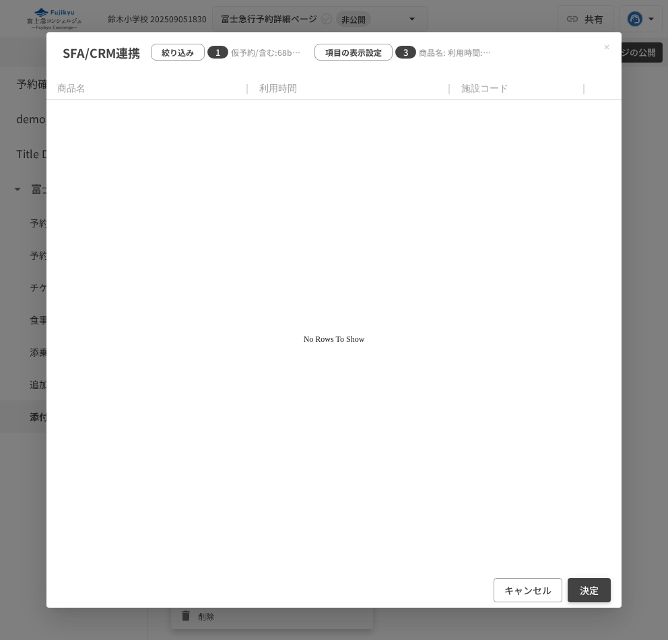
click at [590, 589] on button "決定" at bounding box center [589, 590] width 43 height 25
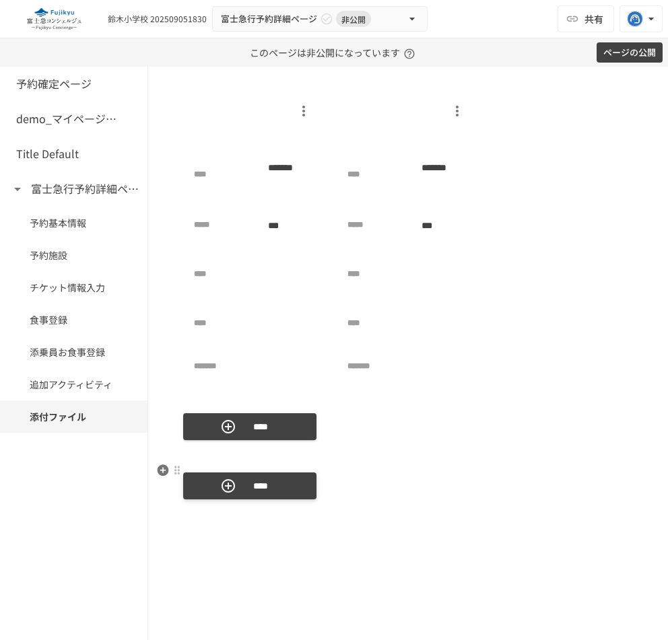
click at [204, 476] on button "****" at bounding box center [249, 486] width 133 height 27
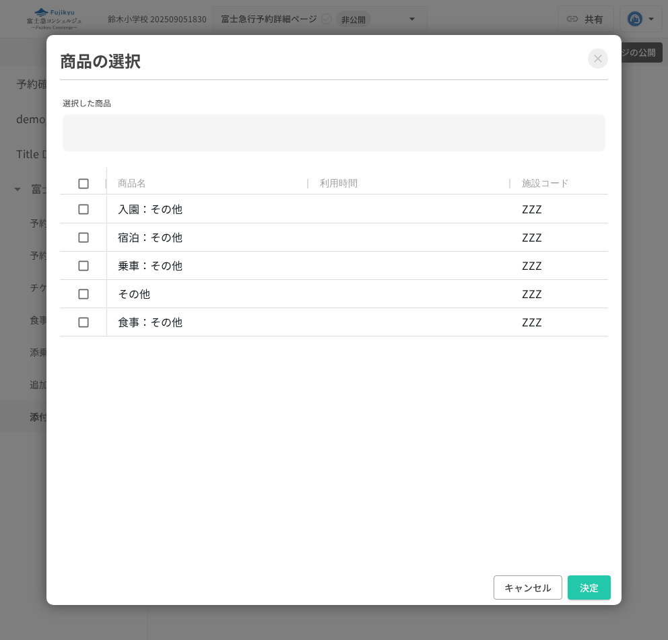
scroll to position [0, 47]
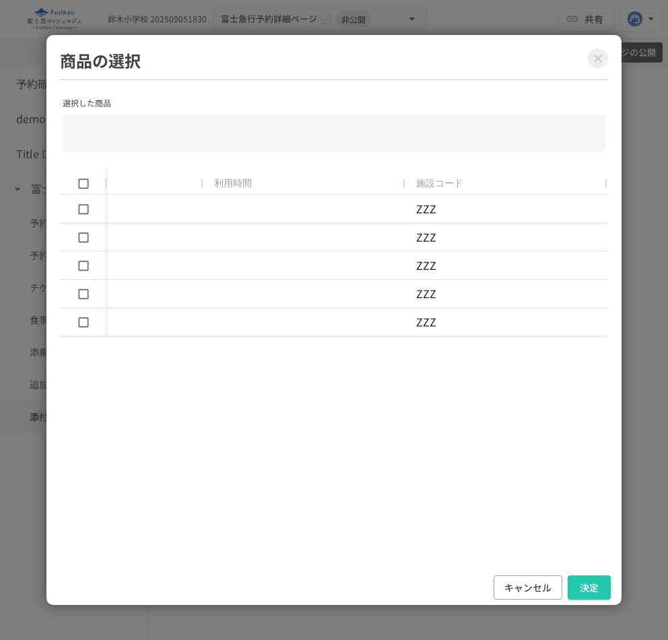
click at [600, 58] on icon "Close modal" at bounding box center [597, 58] width 13 height 13
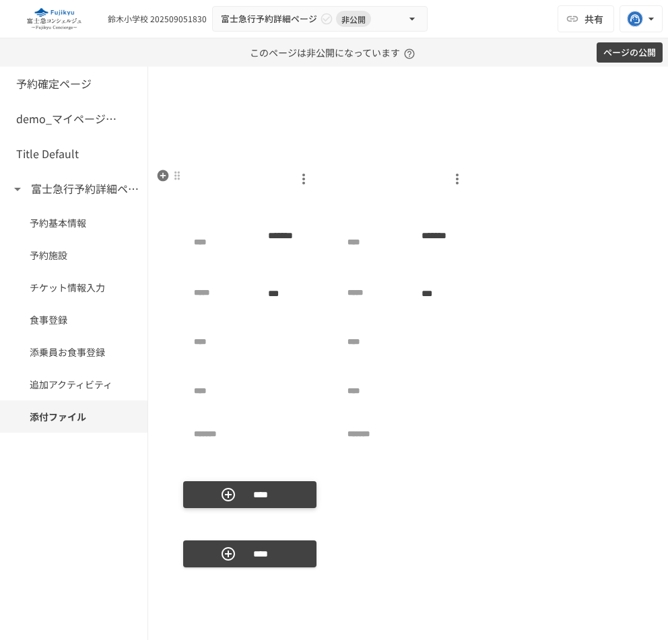
click at [244, 492] on p "****" at bounding box center [261, 495] width 38 height 15
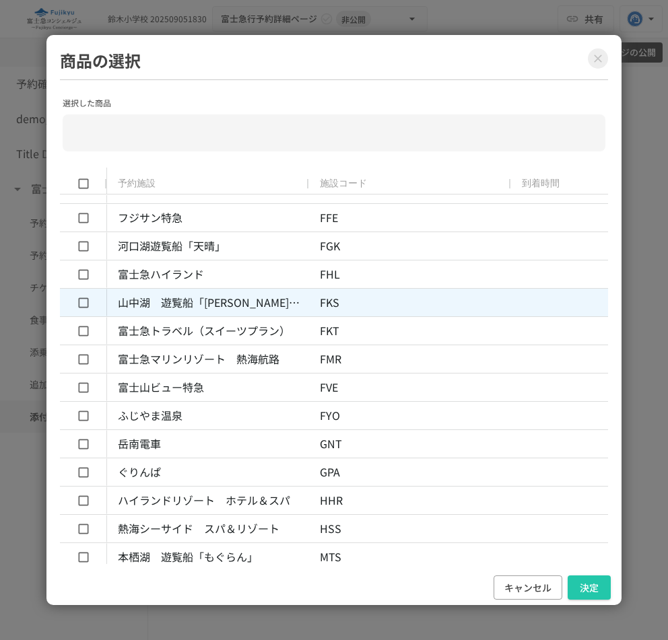
type input "**********"
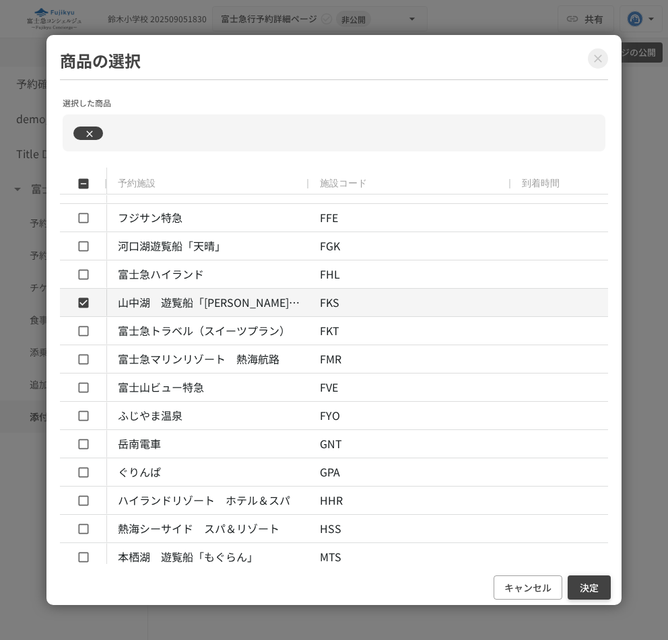
click at [593, 585] on button "決定" at bounding box center [589, 588] width 43 height 25
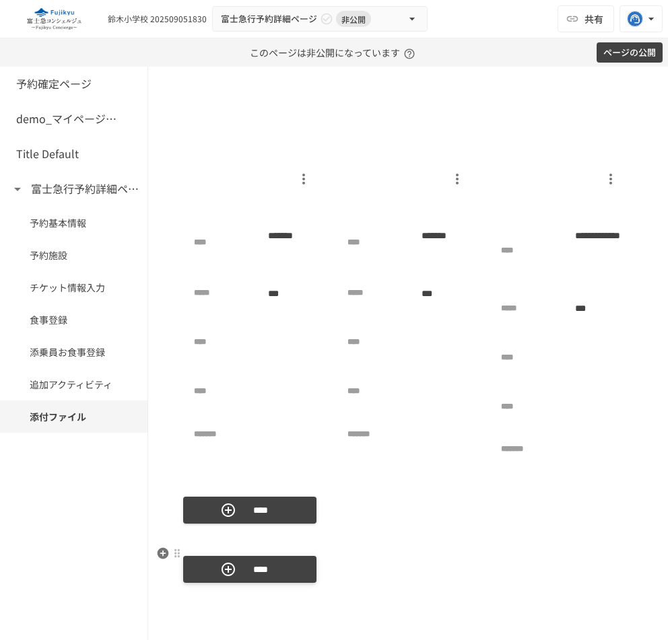
click at [275, 574] on p "****" at bounding box center [261, 569] width 38 height 15
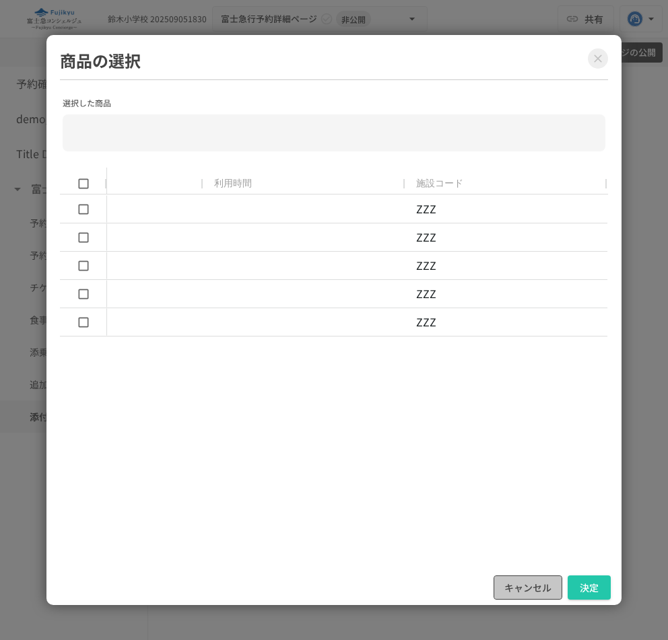
click at [541, 581] on button "キャンセル" at bounding box center [528, 588] width 69 height 25
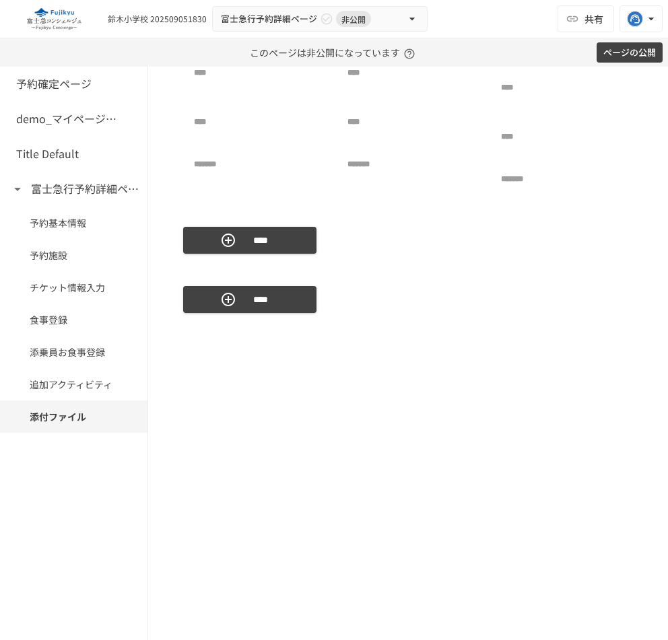
scroll to position [1735, 0]
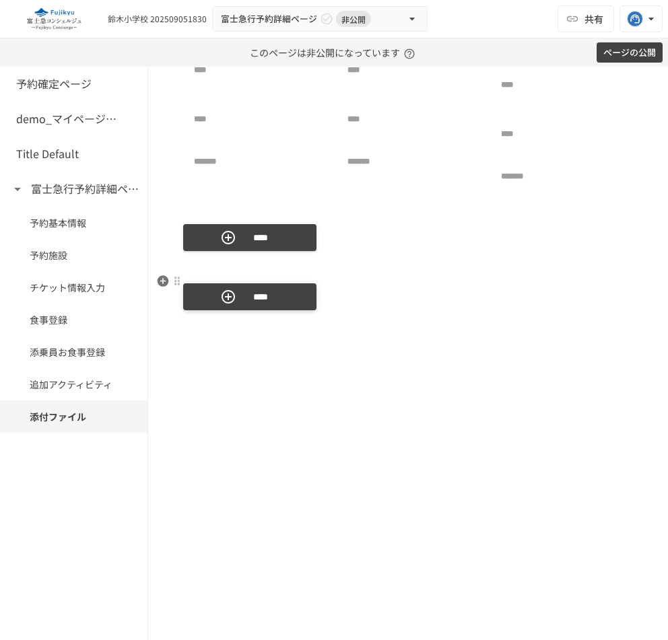
click at [262, 298] on p "****" at bounding box center [261, 297] width 38 height 15
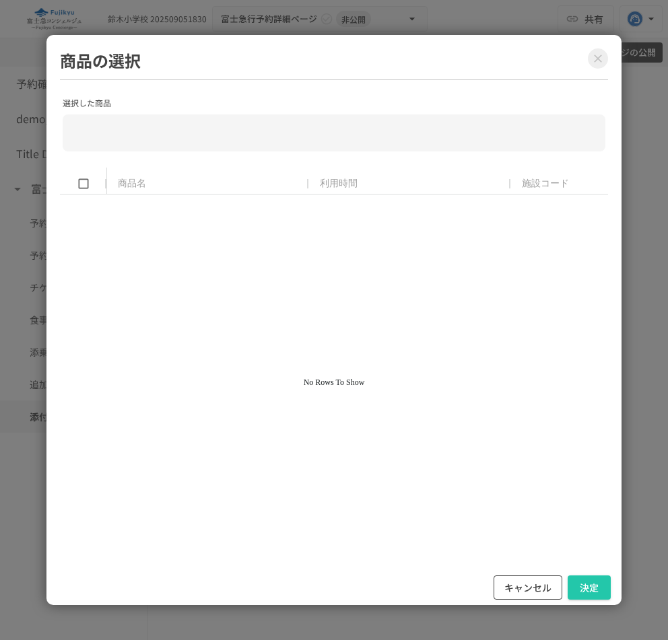
click at [527, 588] on button "キャンセル" at bounding box center [528, 588] width 69 height 25
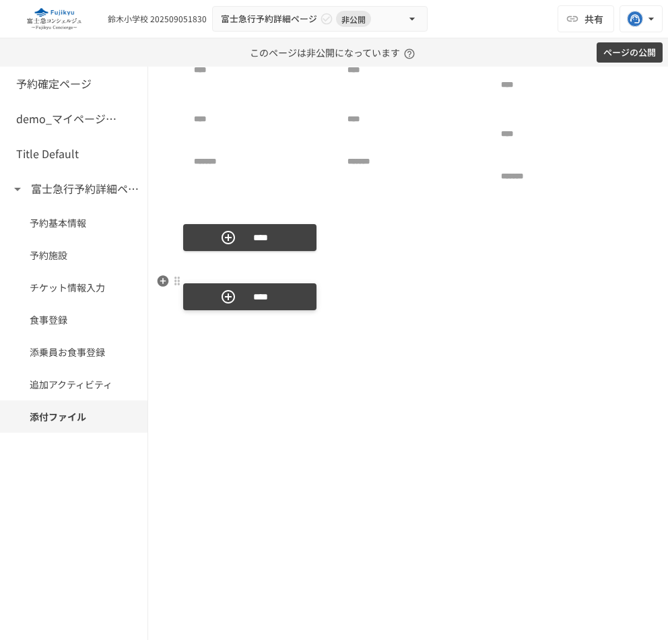
click at [267, 292] on p "****" at bounding box center [261, 297] width 38 height 15
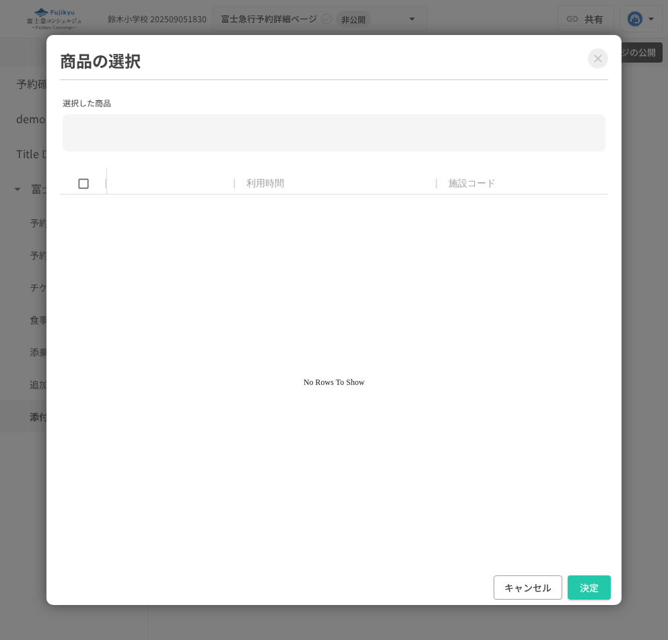
scroll to position [0, 0]
click at [603, 64] on icon "Close modal" at bounding box center [597, 58] width 13 height 13
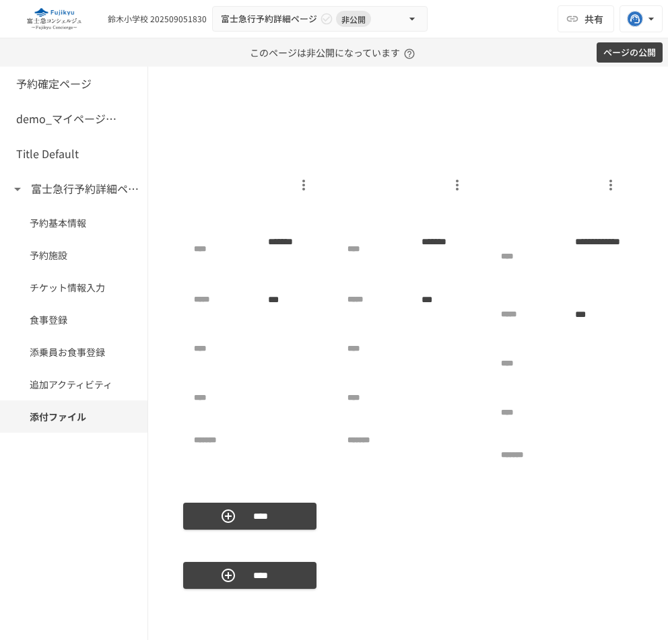
scroll to position [1457, 0]
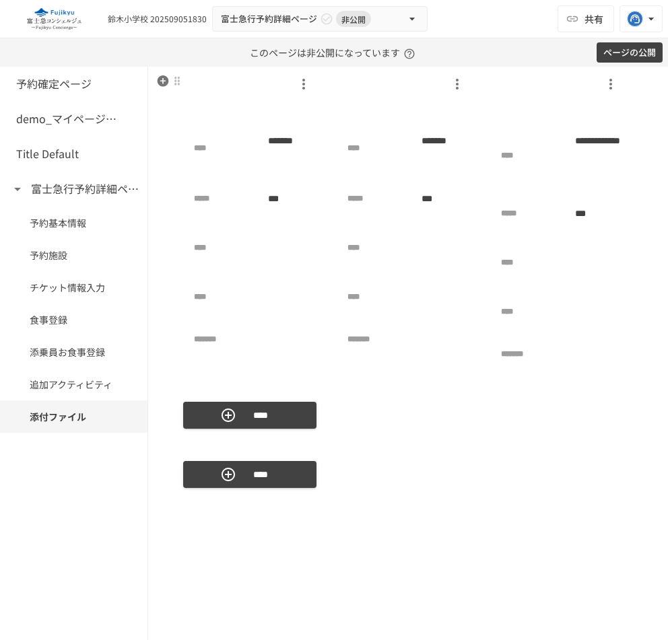
scroll to position [1564, 0]
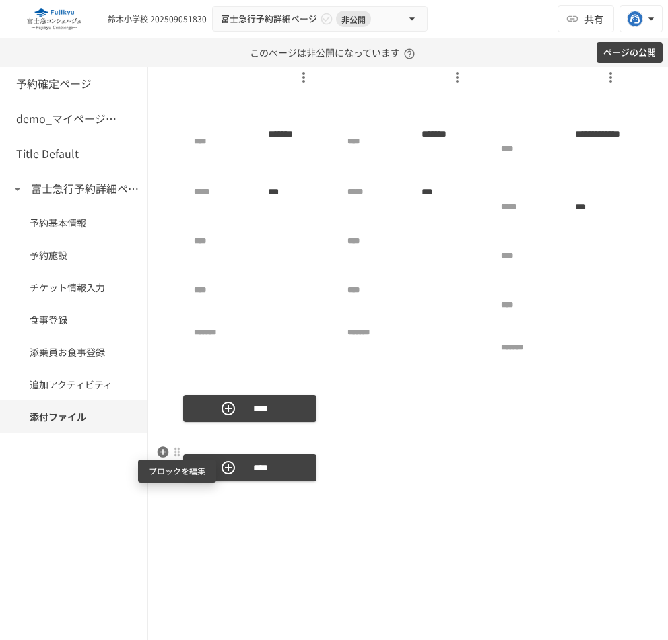
click at [178, 453] on div at bounding box center [177, 451] width 11 height 11
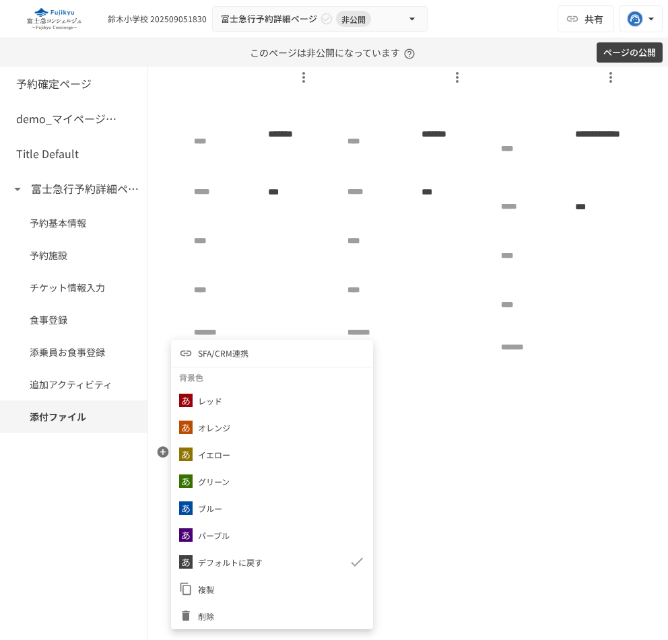
click at [209, 617] on span "削除" at bounding box center [281, 616] width 167 height 13
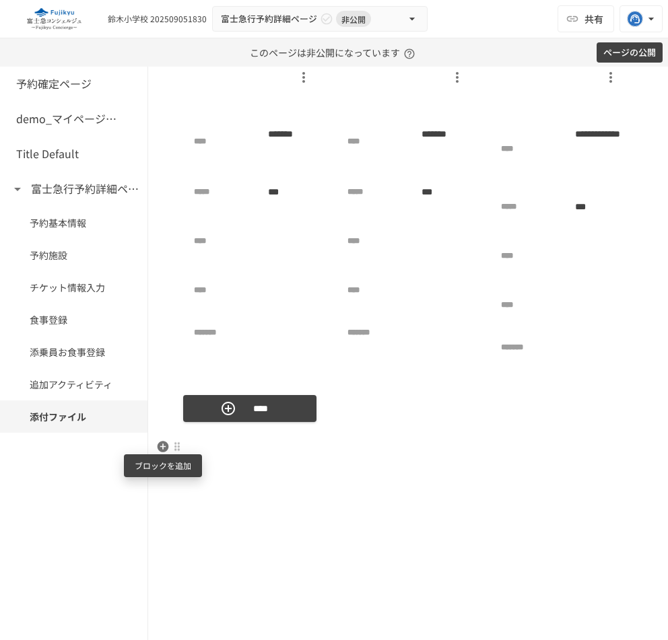
click at [162, 442] on icon "button" at bounding box center [163, 446] width 11 height 11
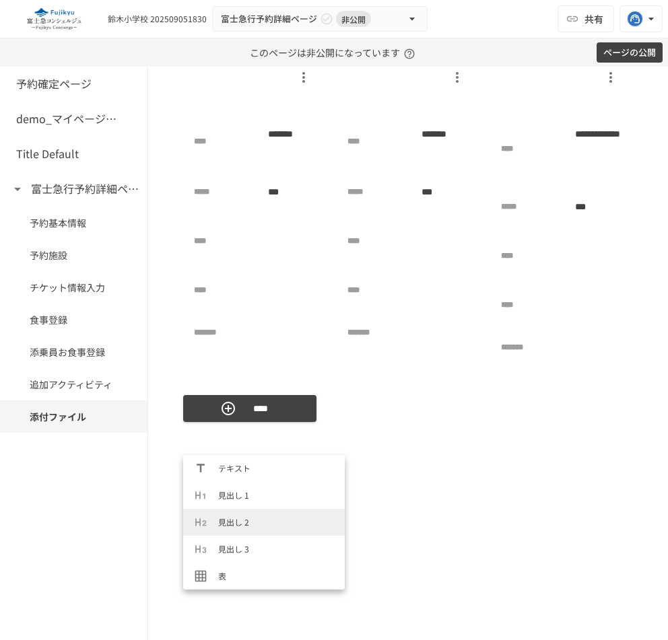
scroll to position [619, 0]
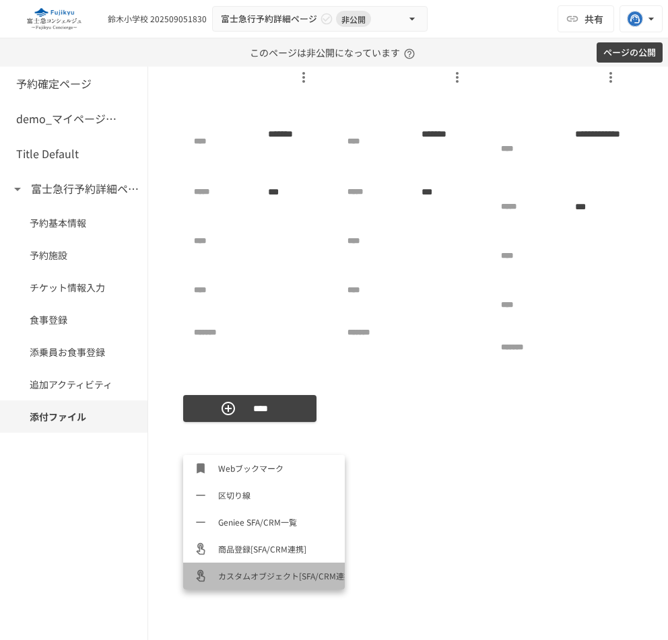
click at [253, 573] on span "カスタムオブジェクト[SFA/CRM連携]" at bounding box center [276, 576] width 116 height 13
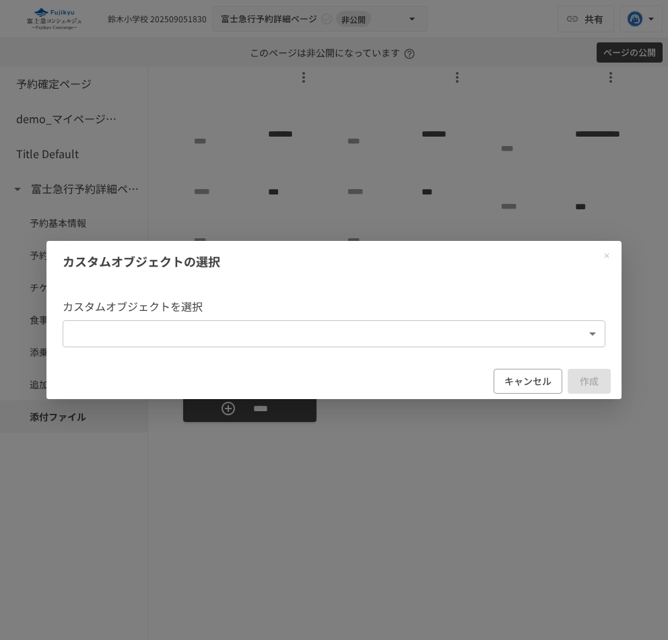
click at [358, 330] on body "**********" at bounding box center [334, 320] width 668 height 640
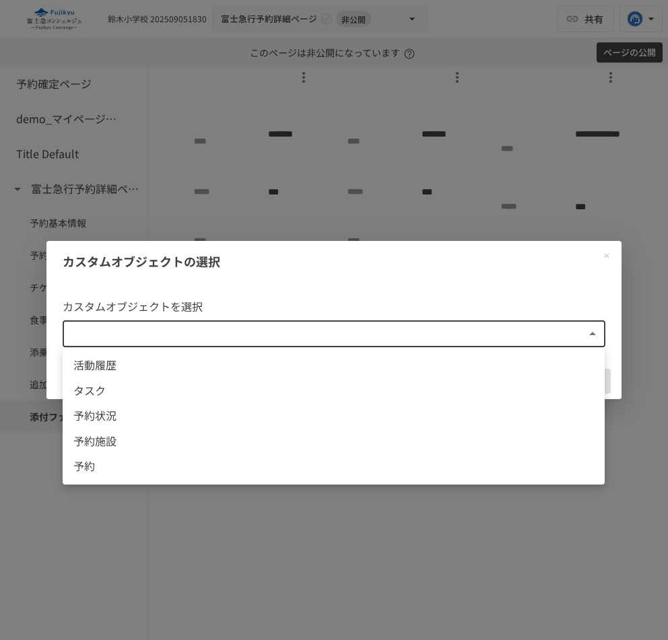
click at [240, 420] on span "予約状況" at bounding box center [333, 416] width 521 height 18
type input "**********"
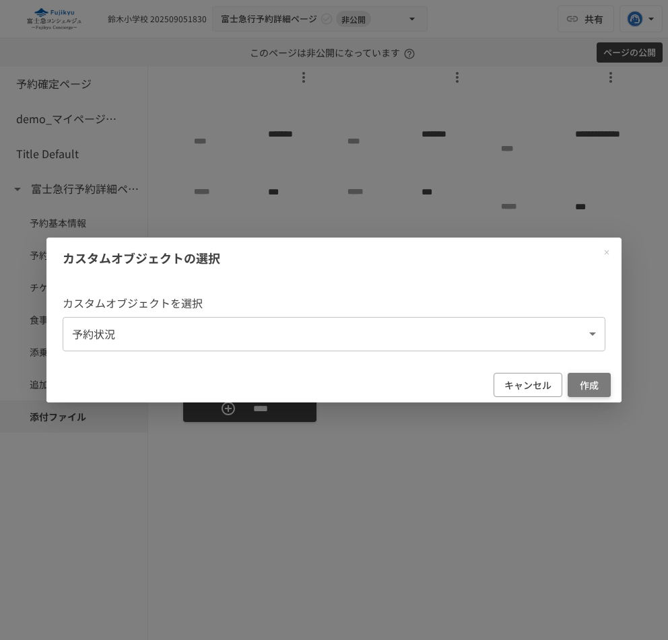
click at [587, 389] on button "作成" at bounding box center [589, 385] width 43 height 25
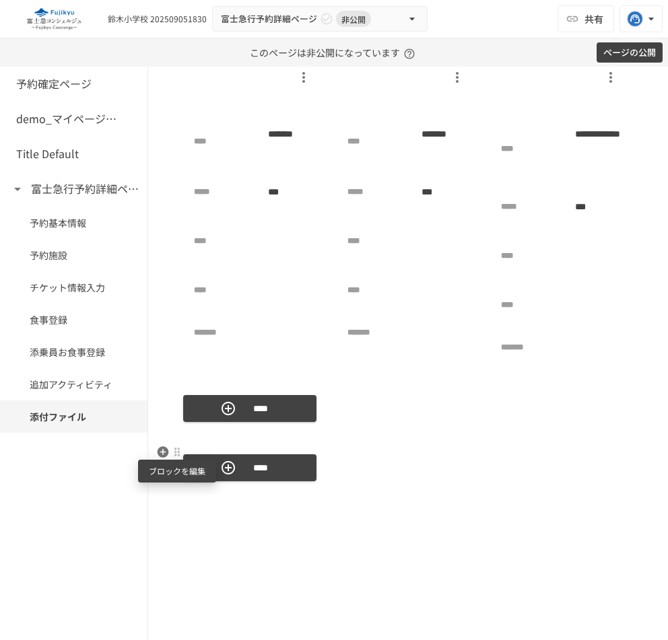
click at [178, 450] on div at bounding box center [177, 451] width 11 height 11
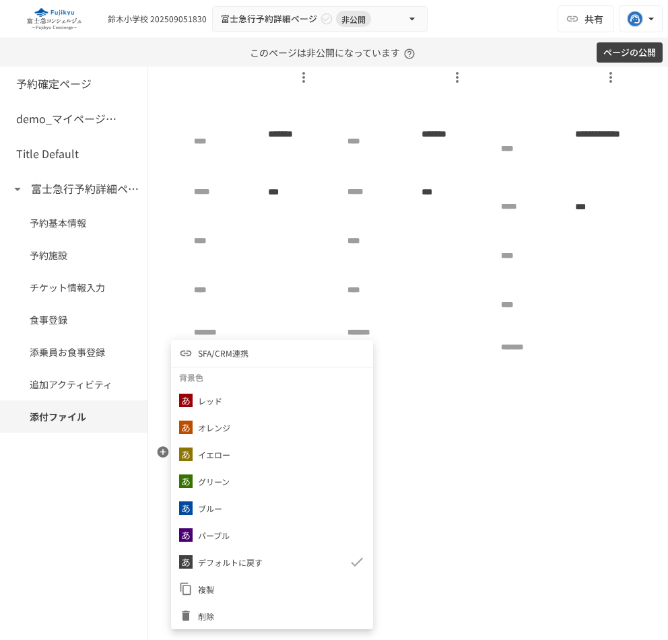
click at [276, 357] on li "SFA/CRM連携" at bounding box center [272, 353] width 202 height 27
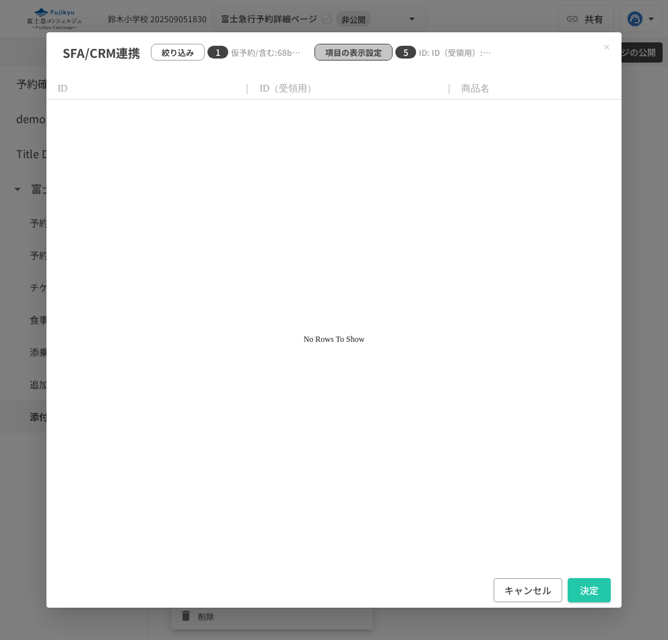
click at [339, 50] on p "項目の表示設定" at bounding box center [353, 52] width 57 height 13
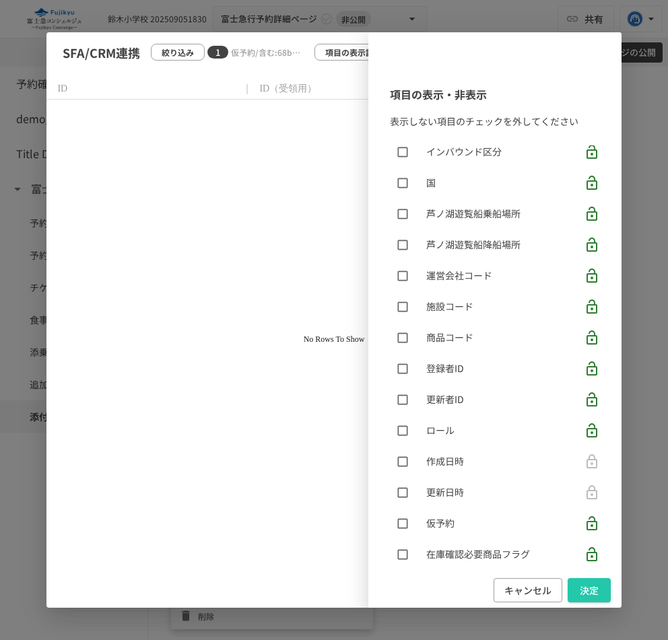
scroll to position [1244, 0]
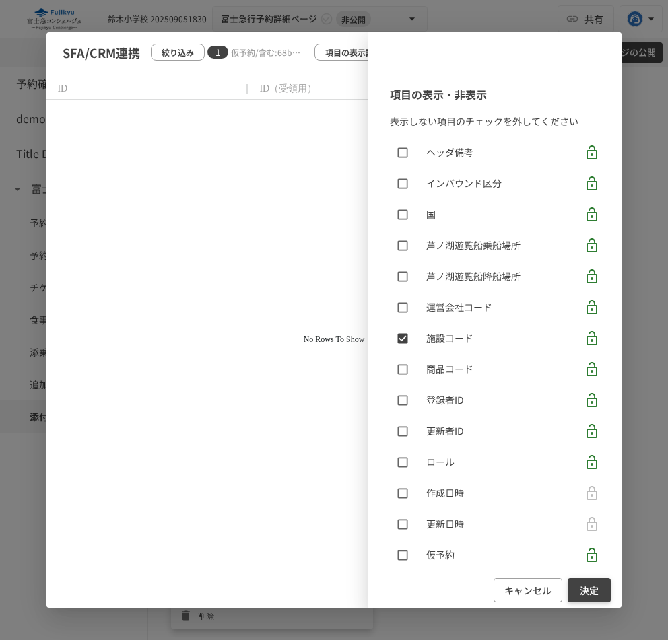
click at [589, 588] on button "決定" at bounding box center [589, 590] width 43 height 25
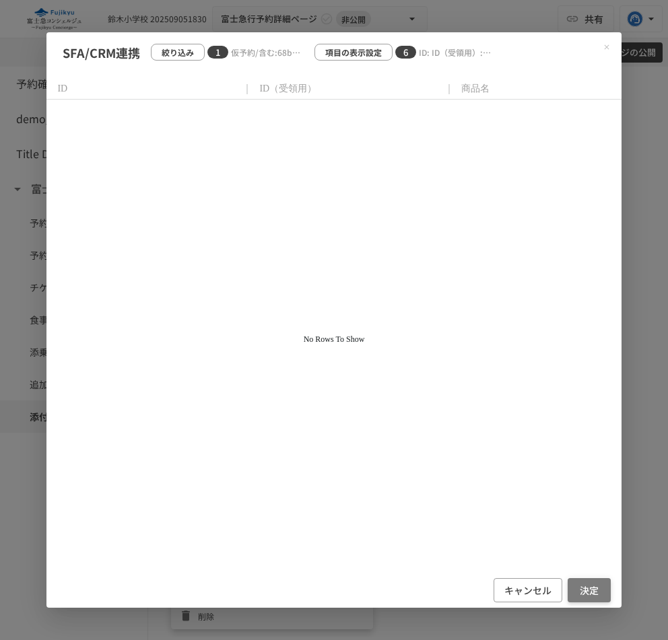
click at [584, 588] on button "決定" at bounding box center [589, 590] width 43 height 25
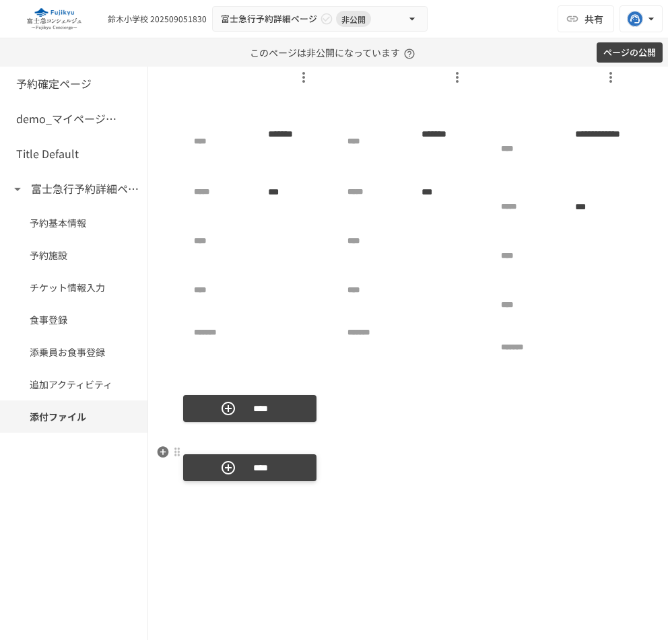
click at [260, 463] on p "****" at bounding box center [261, 468] width 38 height 15
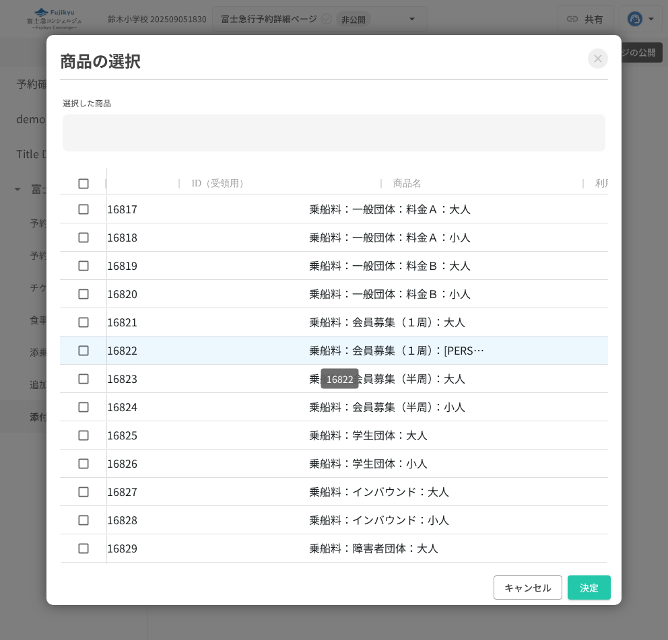
scroll to position [0, 0]
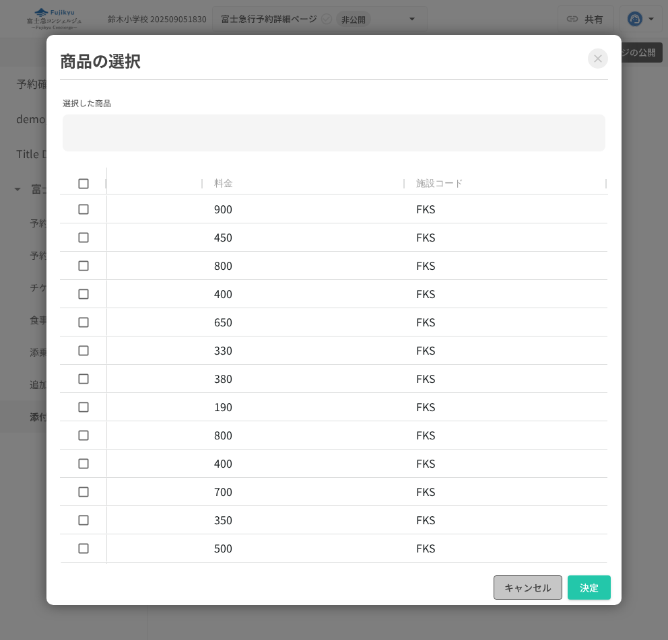
click at [535, 593] on button "キャンセル" at bounding box center [528, 588] width 69 height 25
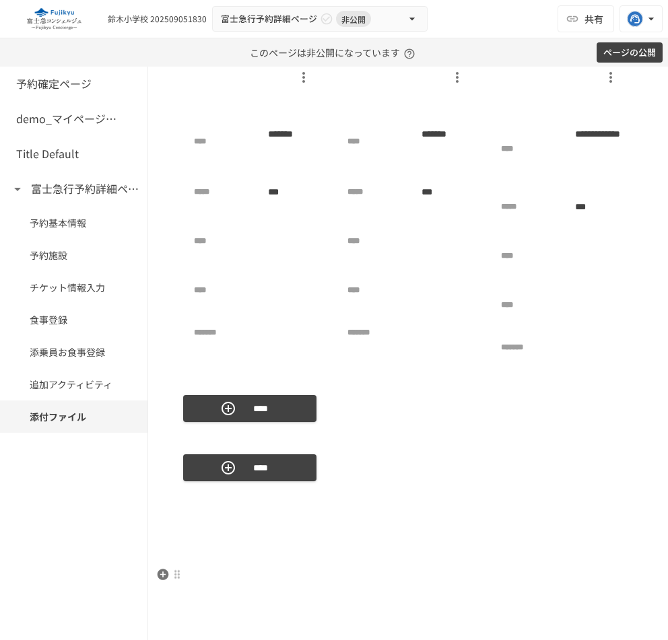
click at [566, 580] on p at bounding box center [408, 575] width 450 height 18
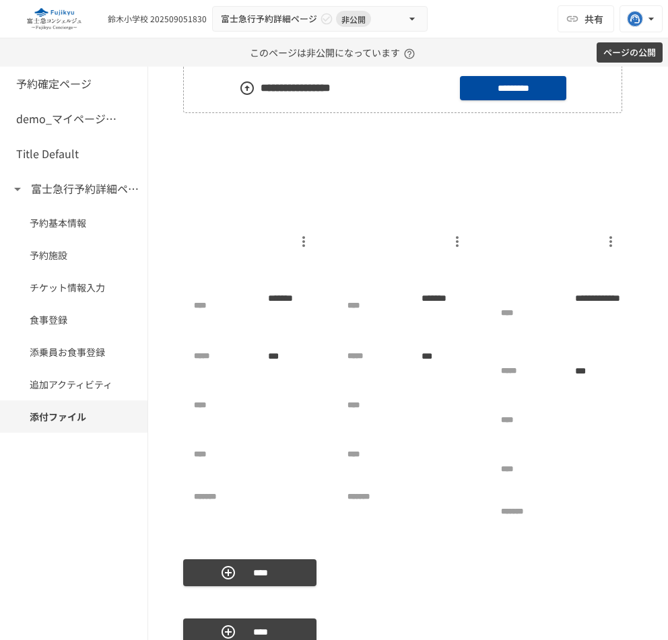
scroll to position [1609, 0]
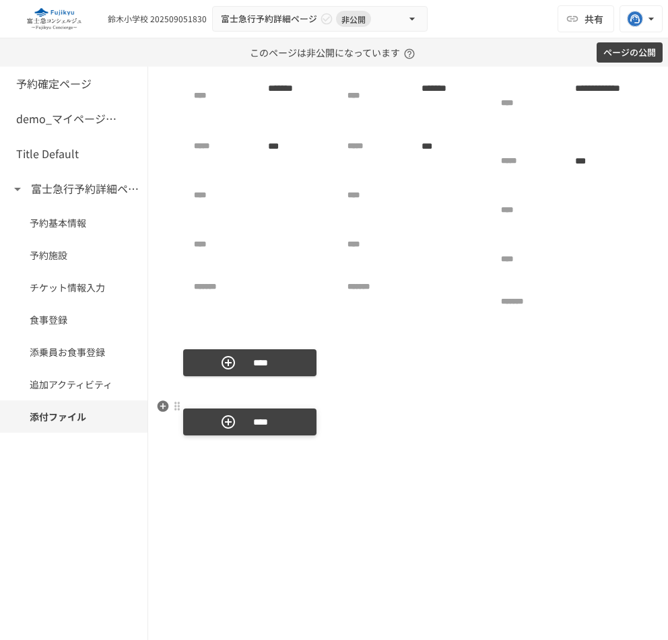
click at [292, 420] on button "****" at bounding box center [249, 422] width 133 height 27
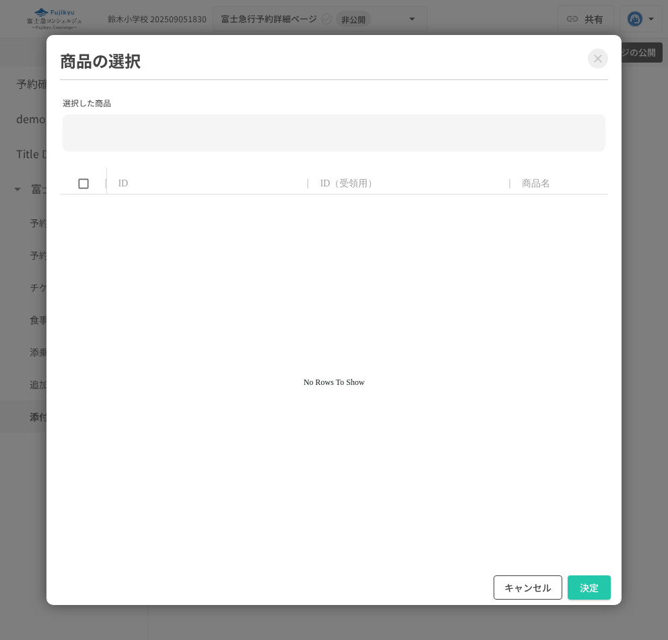
click at [538, 593] on button "キャンセル" at bounding box center [528, 588] width 69 height 25
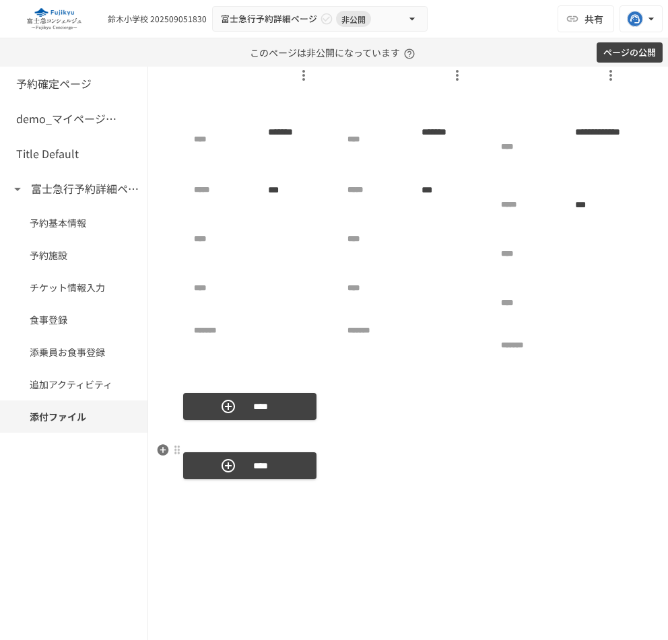
scroll to position [1557, 0]
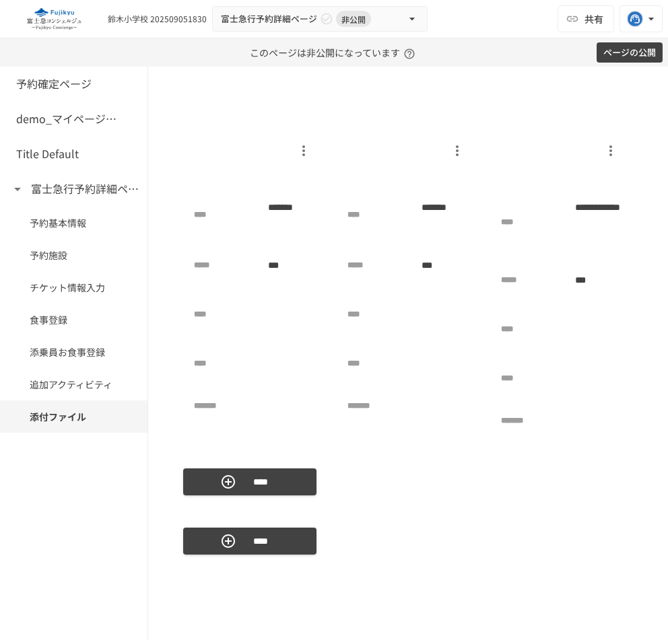
scroll to position [1485, 0]
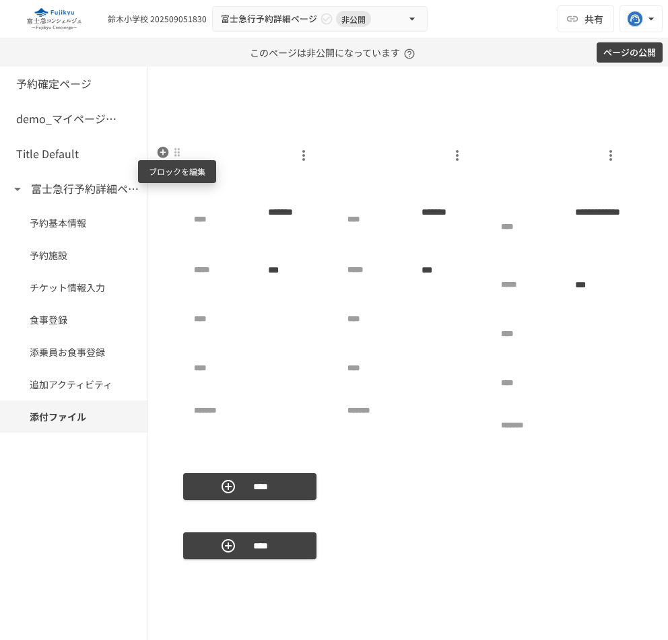
click at [173, 153] on div at bounding box center [177, 152] width 11 height 11
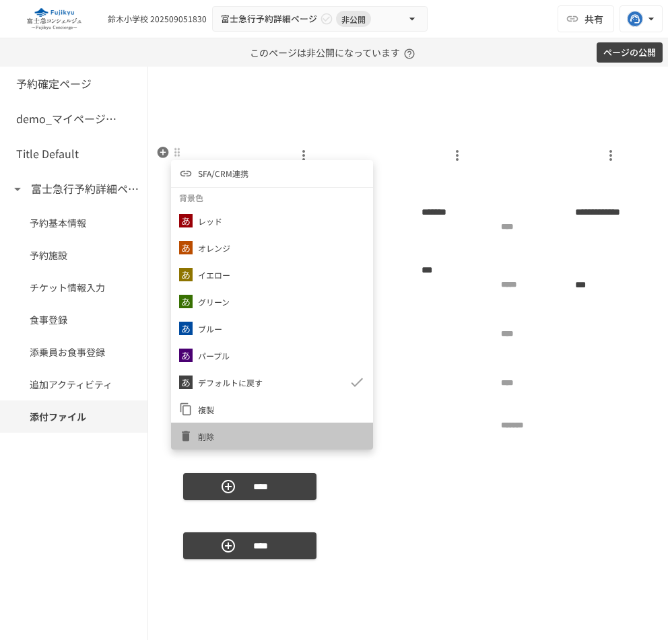
click at [216, 429] on li "削除" at bounding box center [272, 436] width 202 height 27
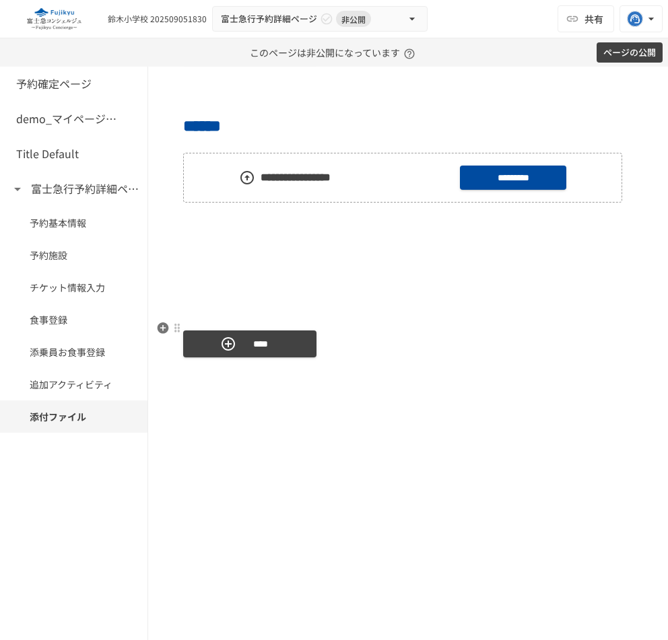
scroll to position [1310, 0]
click at [283, 341] on button "****" at bounding box center [249, 344] width 133 height 27
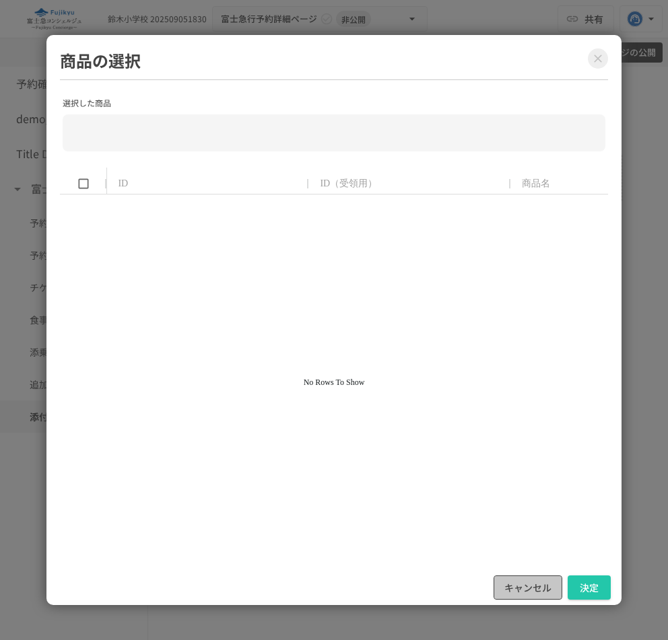
click at [517, 593] on button "キャンセル" at bounding box center [528, 588] width 69 height 25
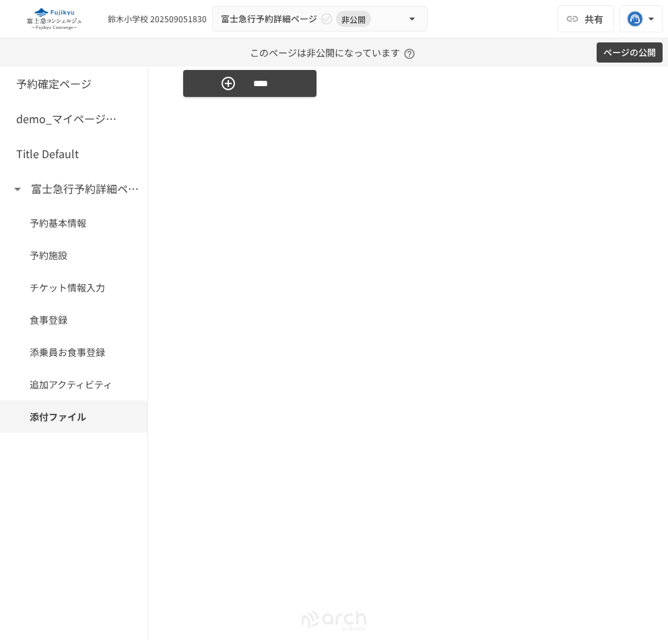
scroll to position [1423, 0]
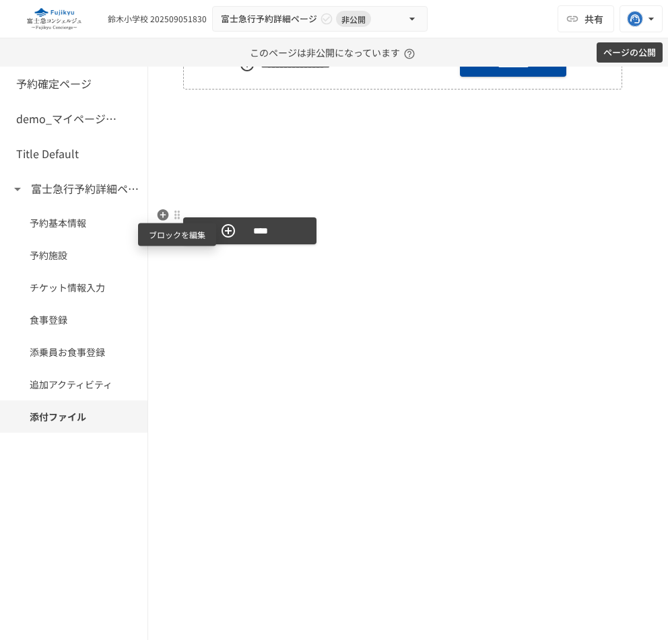
click at [176, 211] on div at bounding box center [177, 214] width 11 height 11
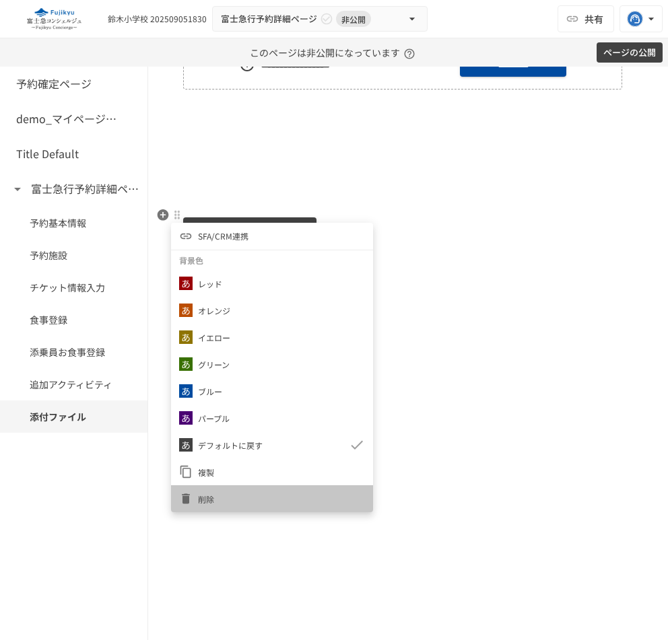
click at [232, 498] on span "削除" at bounding box center [281, 499] width 167 height 13
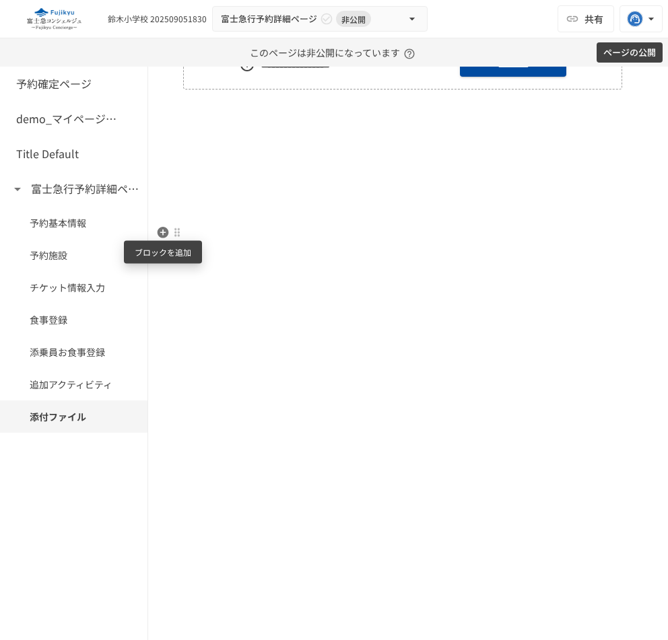
click at [160, 227] on icon "button" at bounding box center [162, 232] width 13 height 13
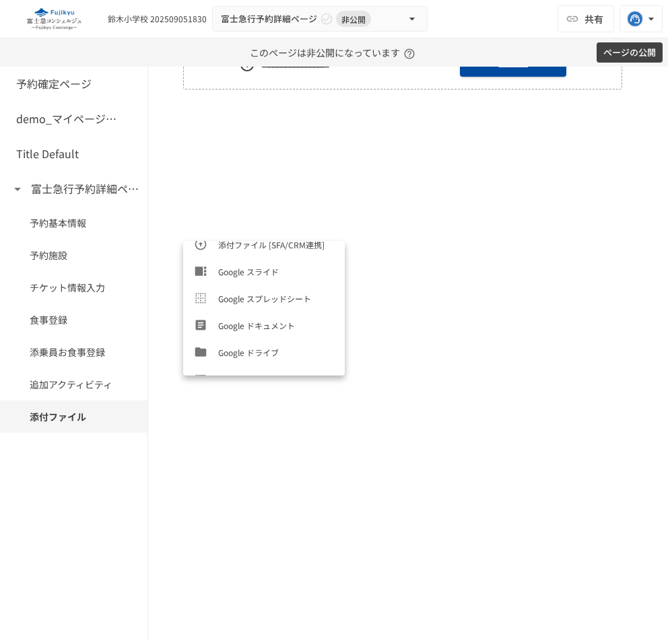
scroll to position [619, 0]
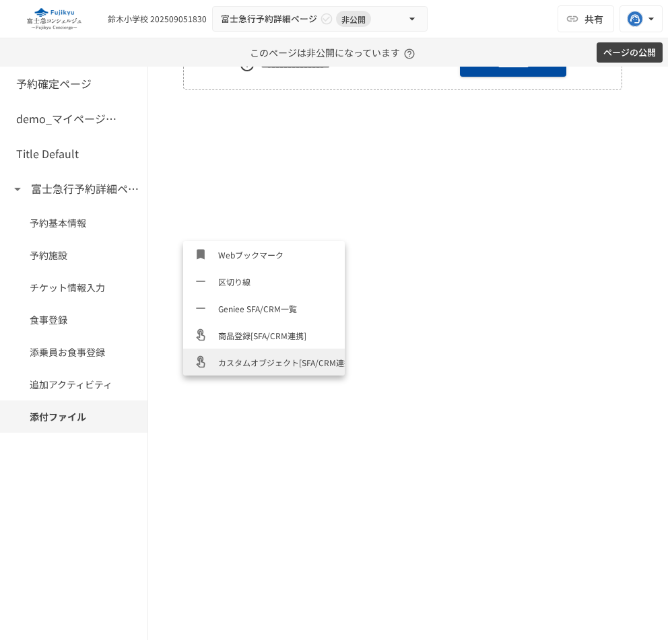
click at [275, 363] on span "カスタムオブジェクト[SFA/CRM連携]" at bounding box center [276, 362] width 116 height 13
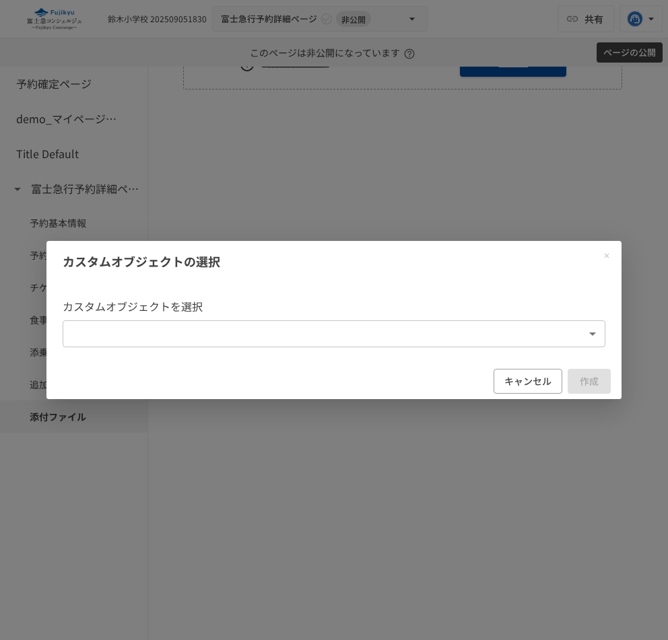
click at [380, 327] on body "**********" at bounding box center [334, 320] width 668 height 640
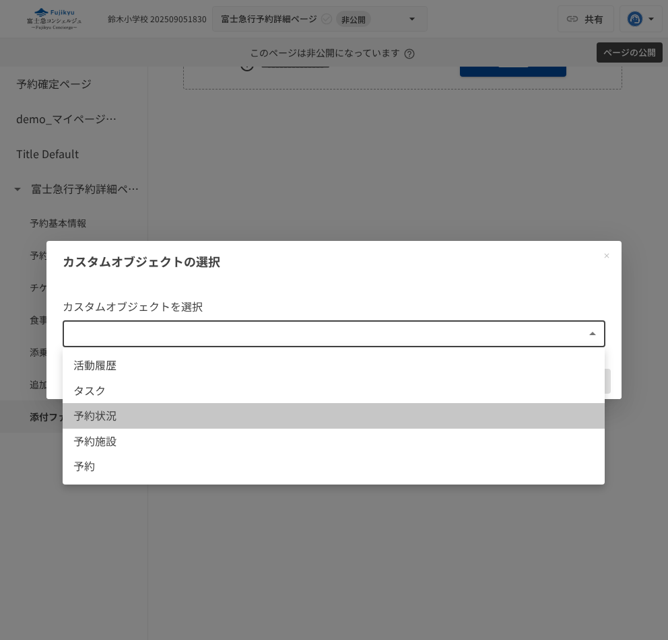
click at [350, 426] on li "予約状況" at bounding box center [334, 416] width 542 height 26
type input "**********"
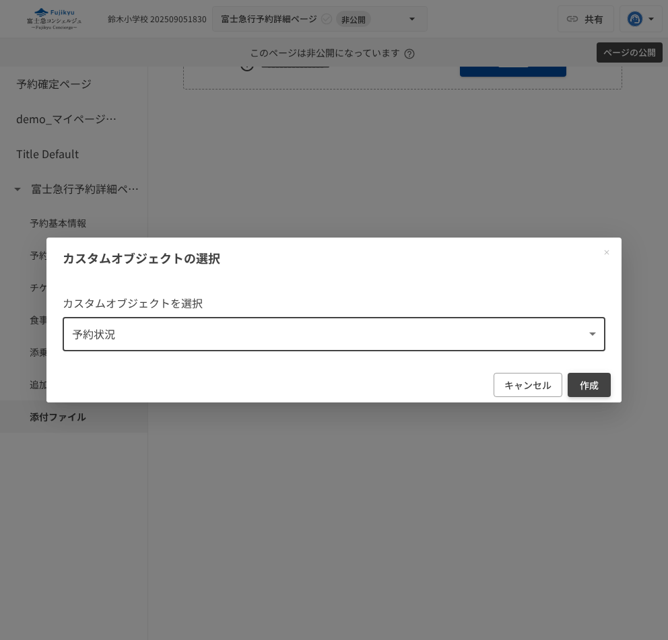
click at [577, 374] on button "作成" at bounding box center [589, 385] width 43 height 25
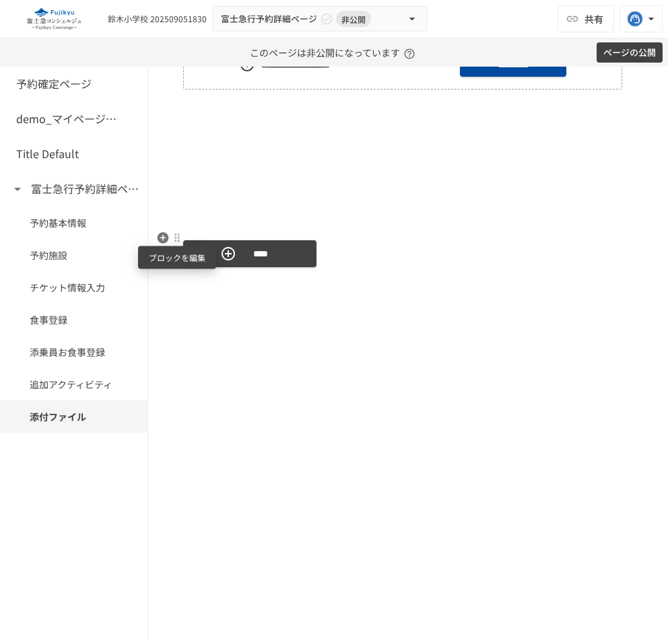
click at [174, 237] on div at bounding box center [177, 237] width 11 height 11
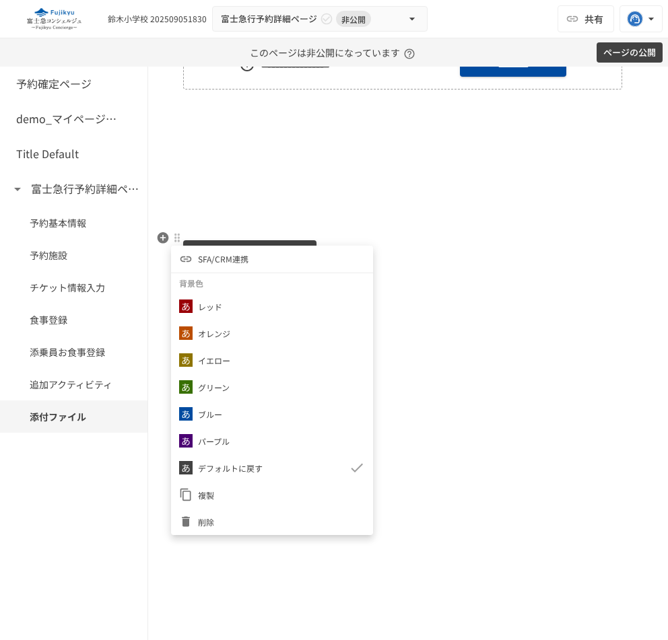
click at [294, 257] on li "SFA/CRM連携" at bounding box center [272, 259] width 202 height 27
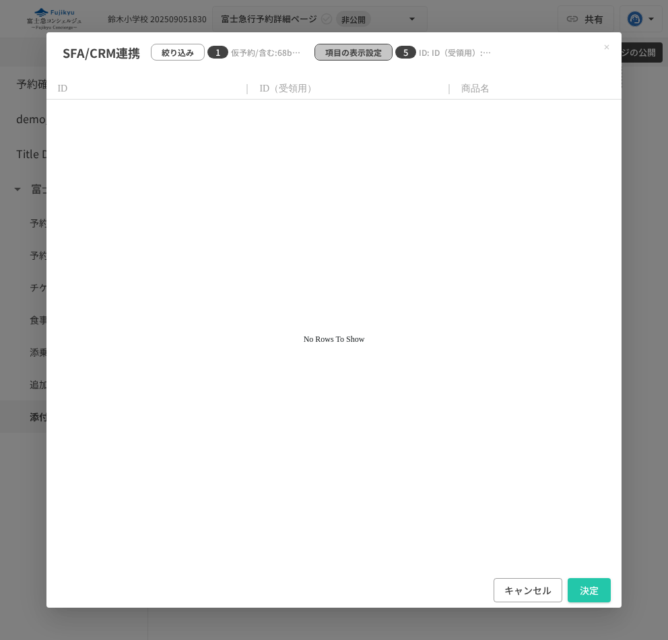
click at [374, 46] on p "項目の表示設定" at bounding box center [353, 52] width 57 height 13
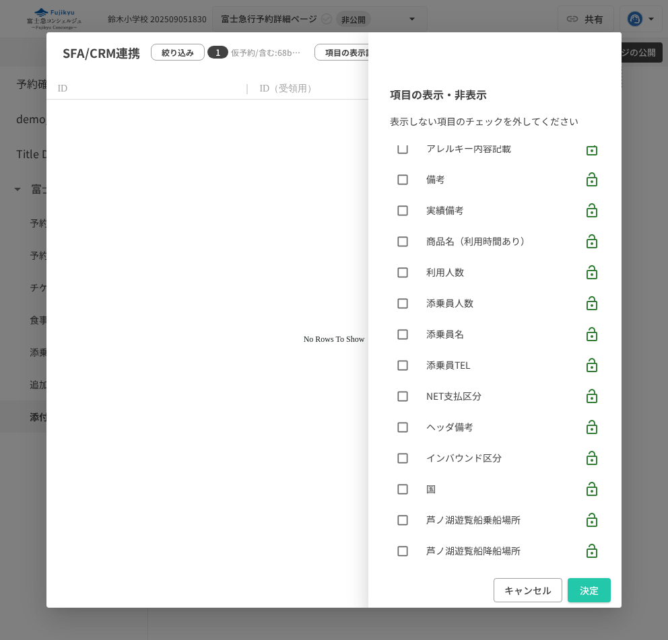
scroll to position [1357, 0]
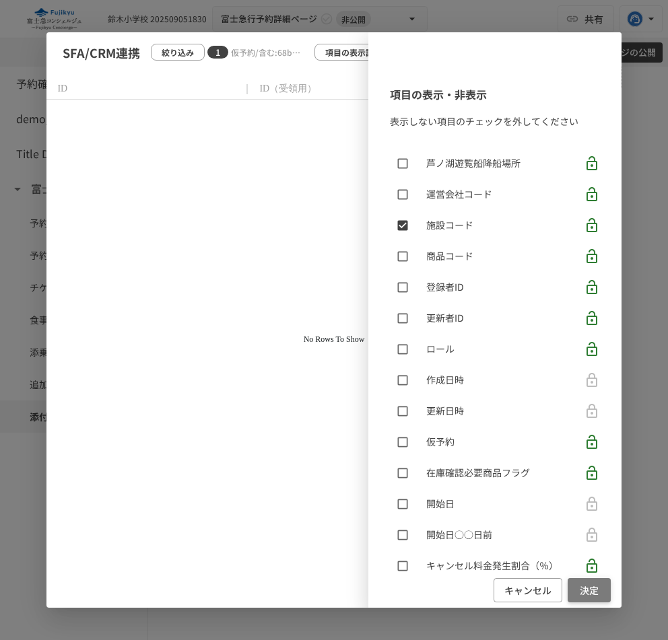
click at [598, 584] on button "決定" at bounding box center [589, 590] width 43 height 25
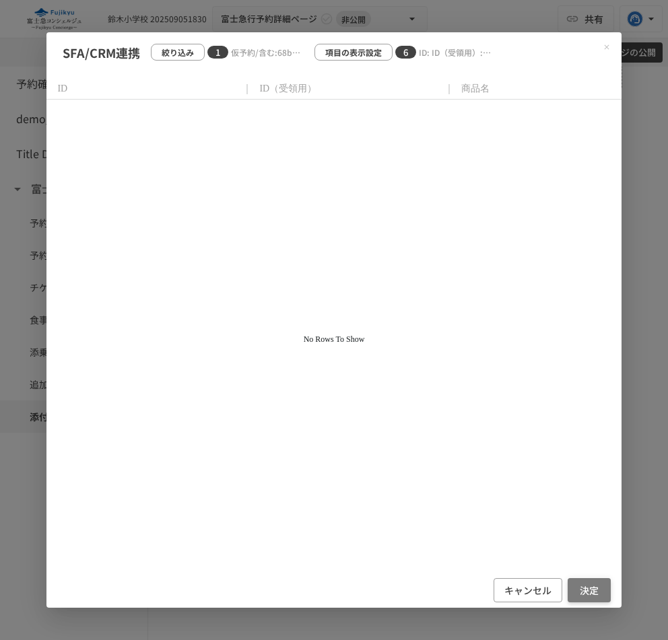
click at [601, 593] on button "決定" at bounding box center [589, 590] width 43 height 25
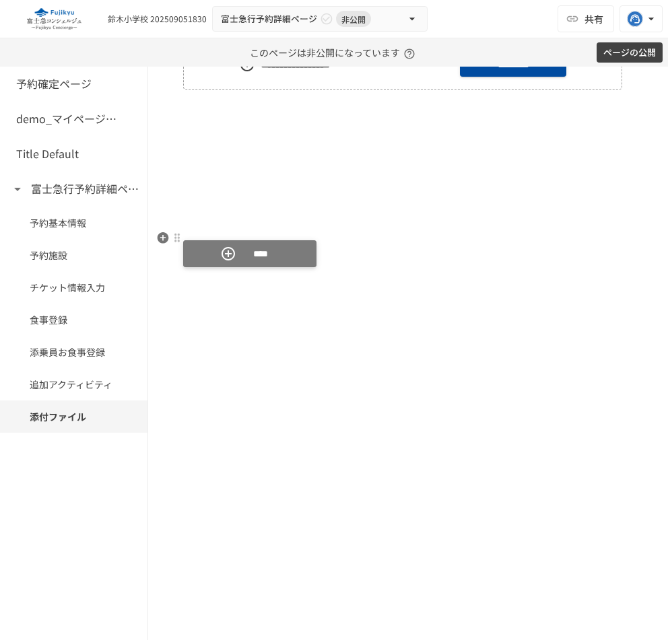
click at [272, 245] on button "****" at bounding box center [249, 253] width 133 height 27
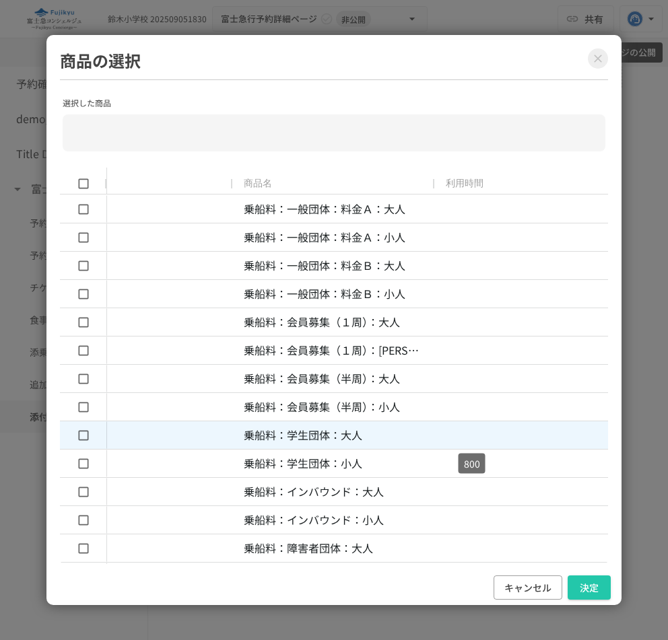
scroll to position [0, 0]
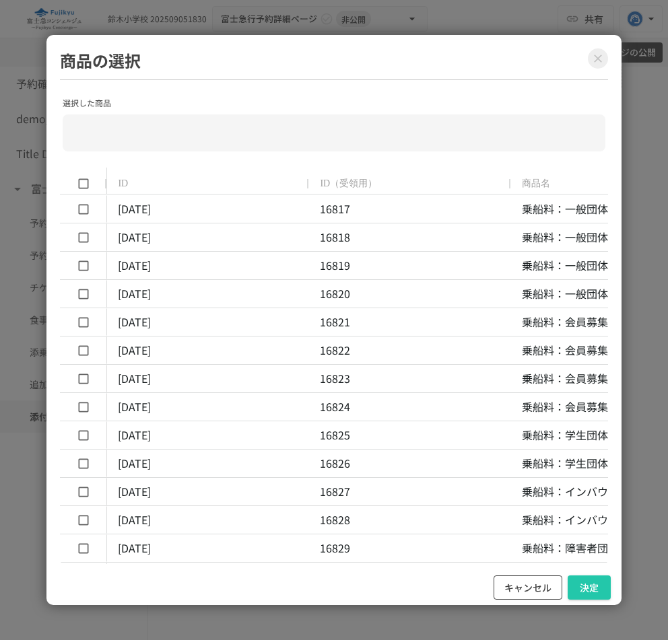
click at [531, 589] on button "キャンセル" at bounding box center [528, 588] width 69 height 25
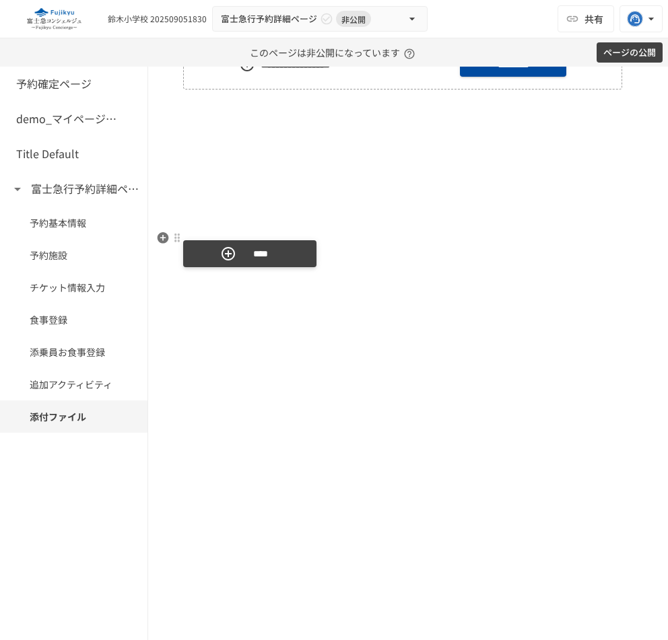
click at [286, 259] on button "****" at bounding box center [249, 253] width 133 height 27
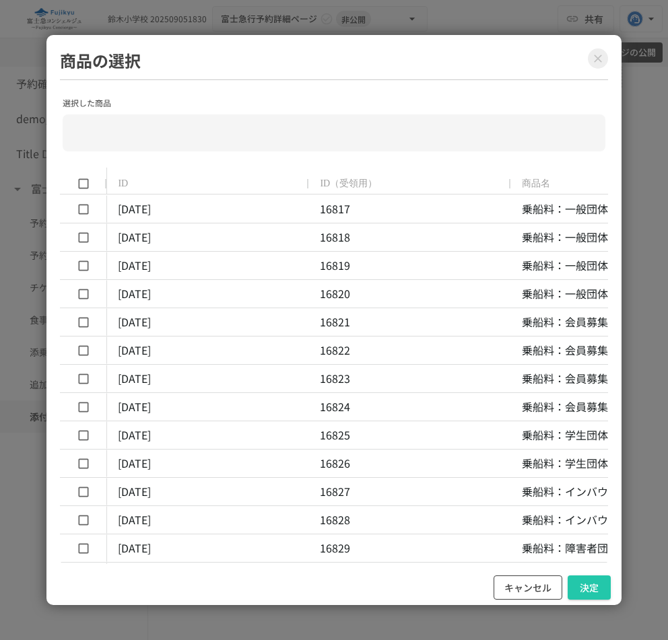
click at [530, 584] on button "キャンセル" at bounding box center [528, 588] width 69 height 25
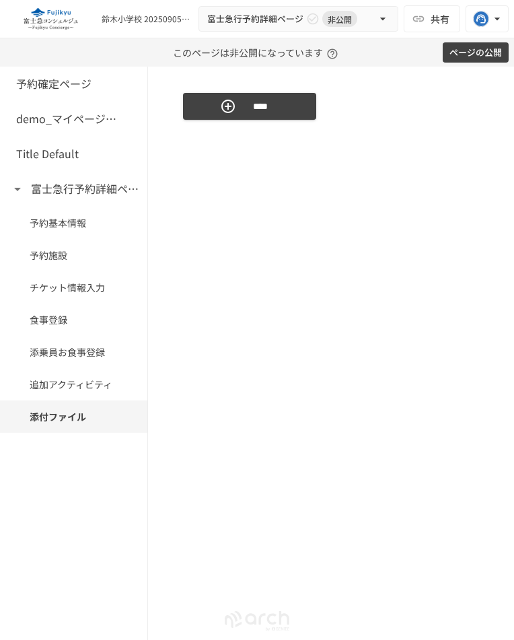
scroll to position [1644, 0]
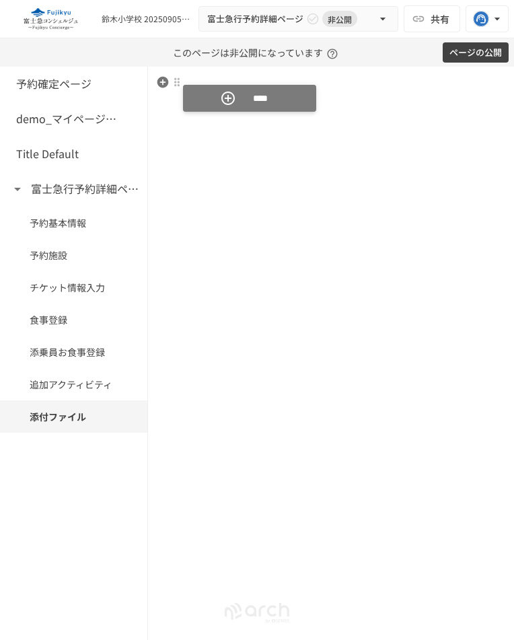
click at [287, 109] on button "****" at bounding box center [249, 98] width 133 height 27
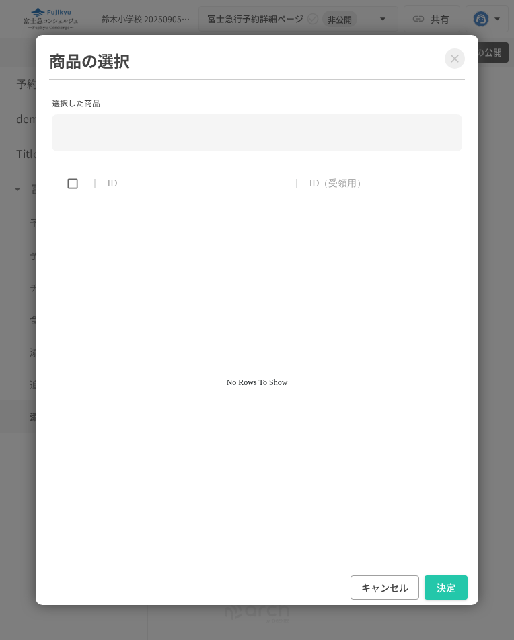
click at [457, 59] on icon "Close modal" at bounding box center [454, 58] width 13 height 13
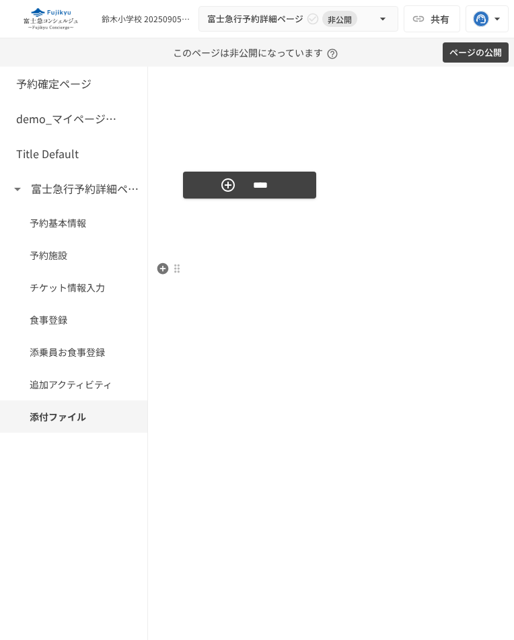
scroll to position [1551, 0]
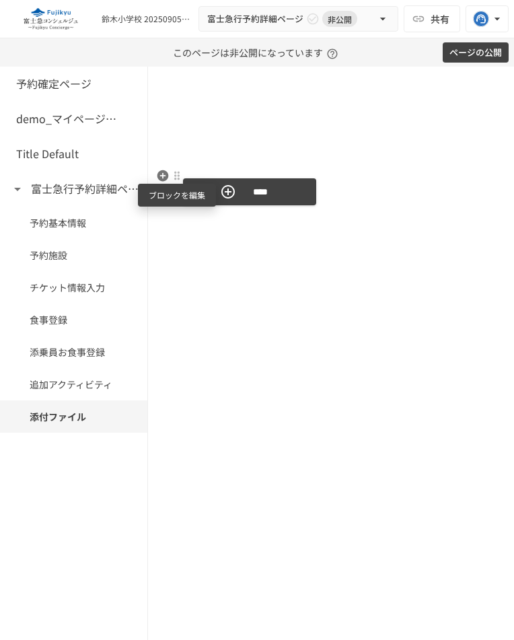
click at [174, 176] on div at bounding box center [177, 175] width 11 height 11
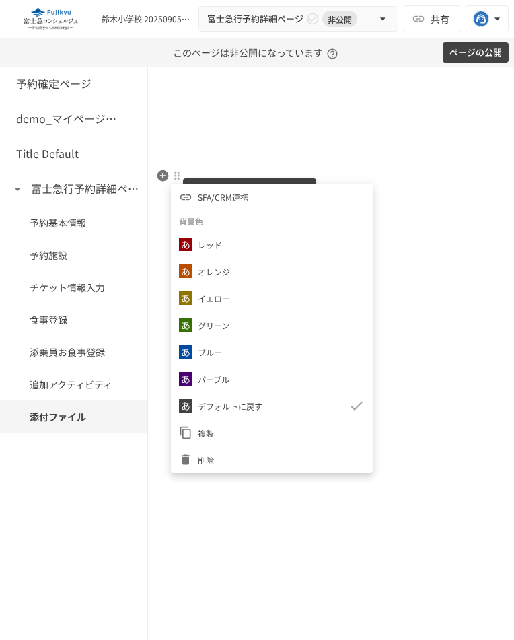
click at [245, 530] on div at bounding box center [257, 320] width 514 height 640
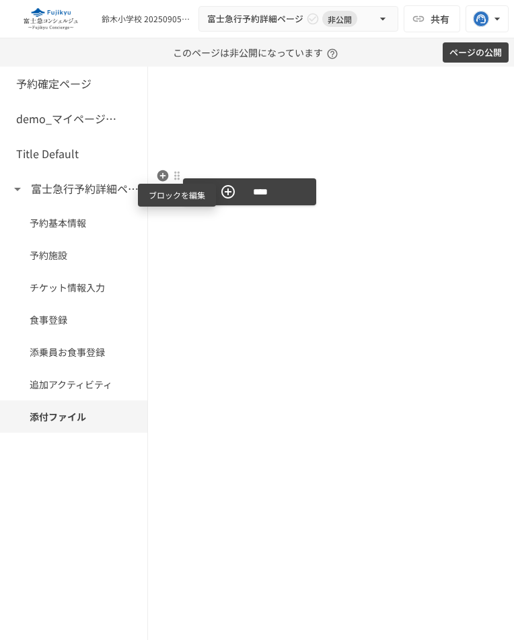
click at [176, 175] on div at bounding box center [177, 175] width 11 height 11
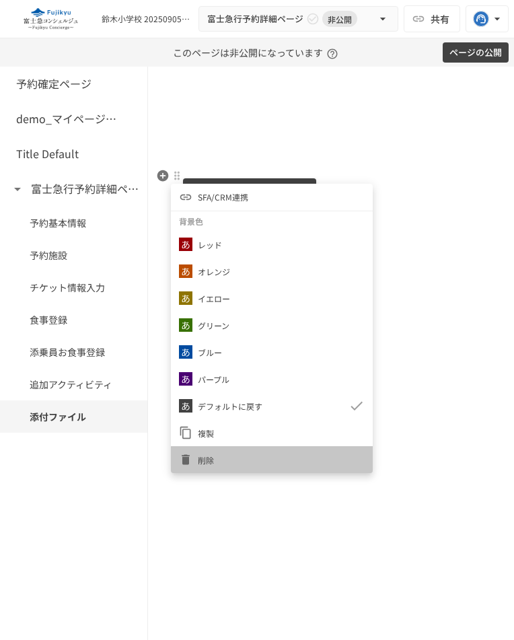
click at [215, 455] on span "削除" at bounding box center [281, 460] width 167 height 13
